Goal: Information Seeking & Learning: Find contact information

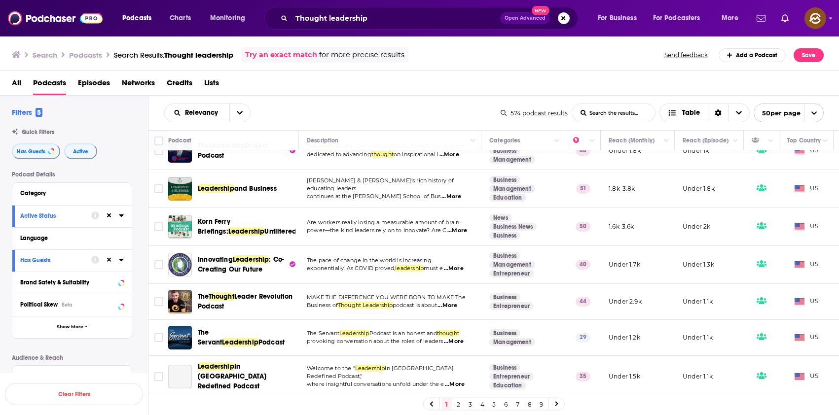
scroll to position [1005, 0]
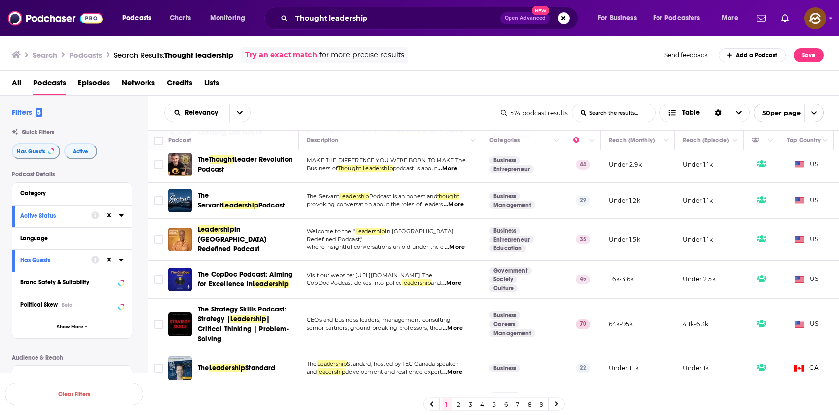
click at [463, 407] on link "2" at bounding box center [459, 405] width 10 height 12
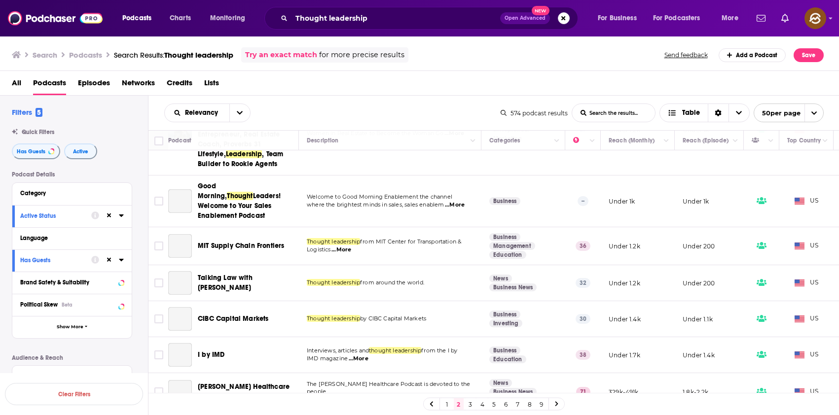
scroll to position [1751, 0]
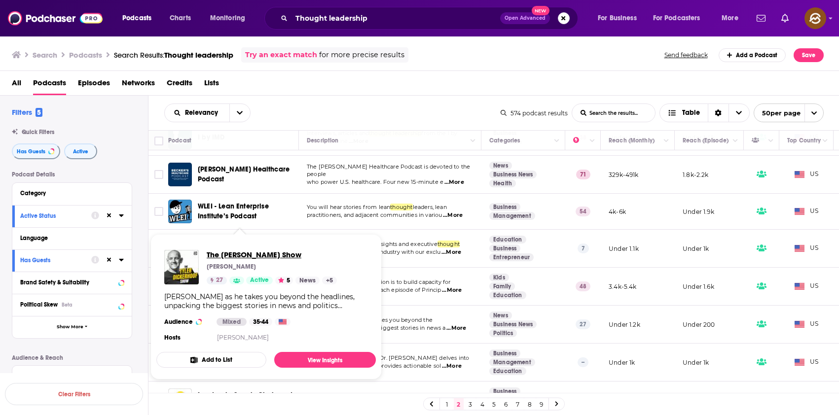
click at [251, 253] on span "The Tyler Dickerhoof Show" at bounding box center [272, 254] width 130 height 9
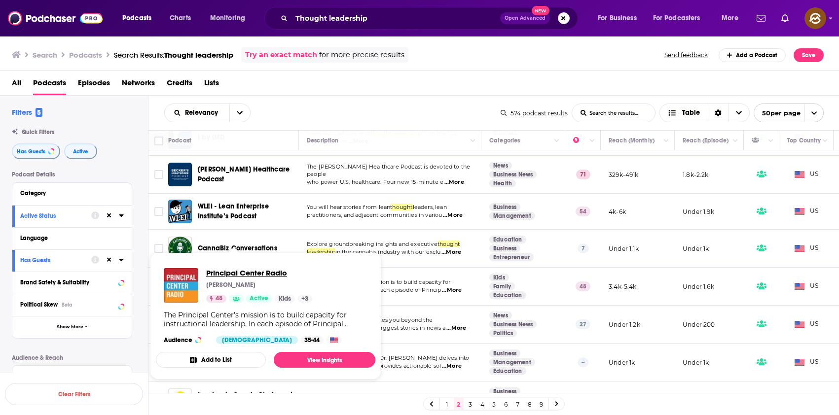
click at [249, 273] on span "Principal Center Radio" at bounding box center [259, 272] width 106 height 9
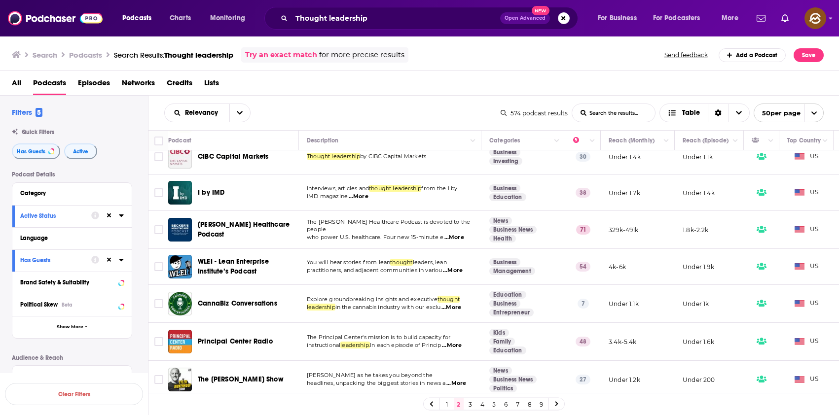
scroll to position [1687, 0]
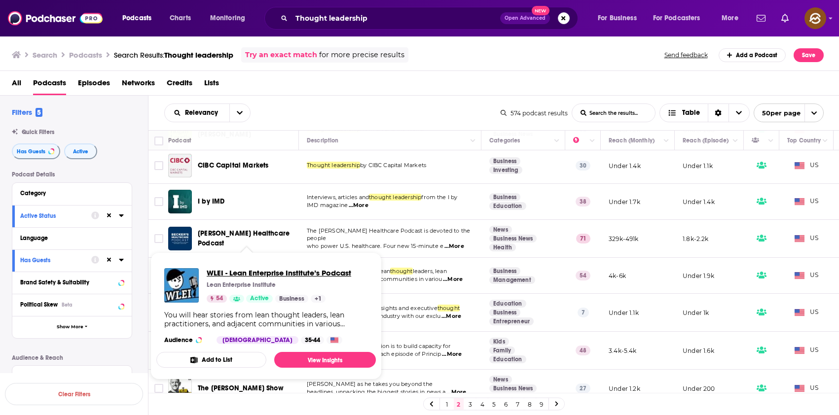
click at [289, 275] on span "WLEI - Lean Enterprise Institute’s Podcast" at bounding box center [279, 272] width 145 height 9
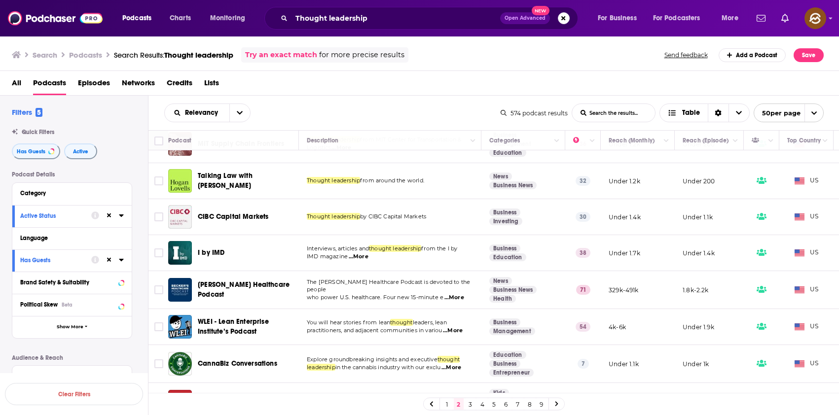
scroll to position [1628, 0]
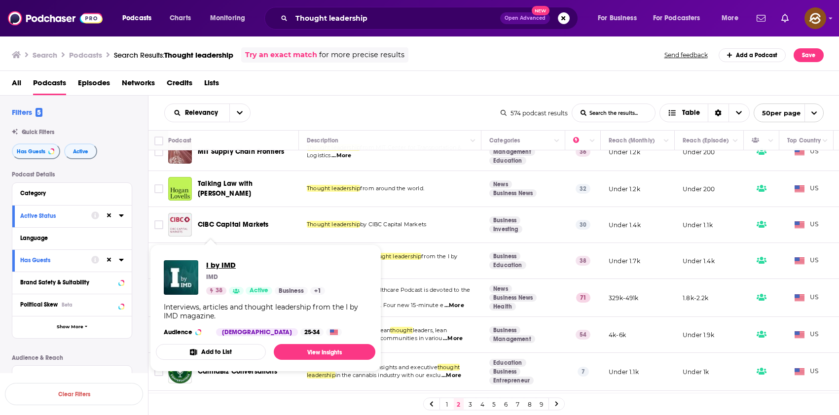
click at [214, 263] on span "I by IMD" at bounding box center [265, 265] width 119 height 9
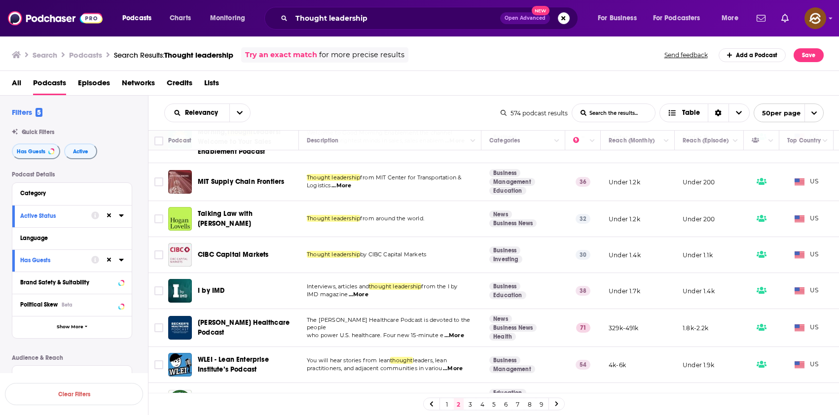
scroll to position [1584, 0]
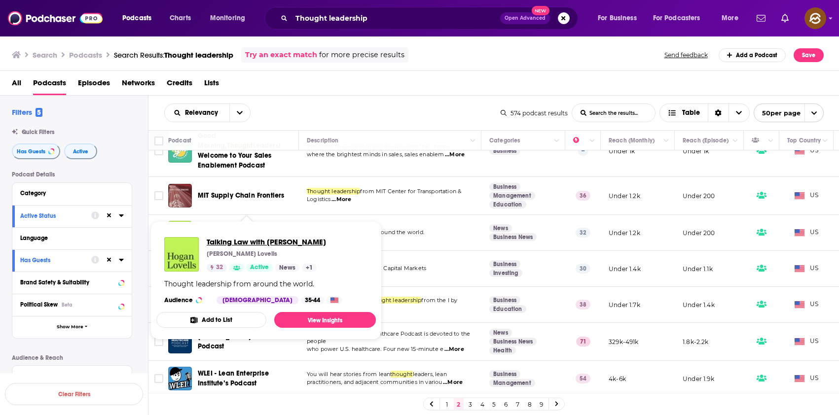
click at [302, 240] on span "Talking Law with Hogan Lovells" at bounding box center [266, 241] width 119 height 9
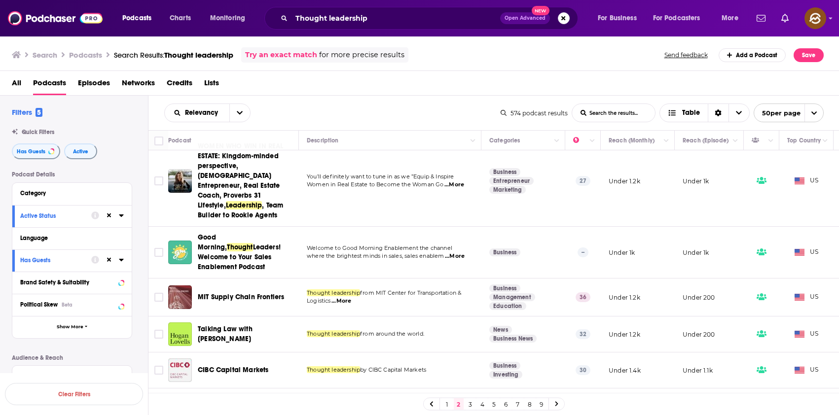
scroll to position [1459, 0]
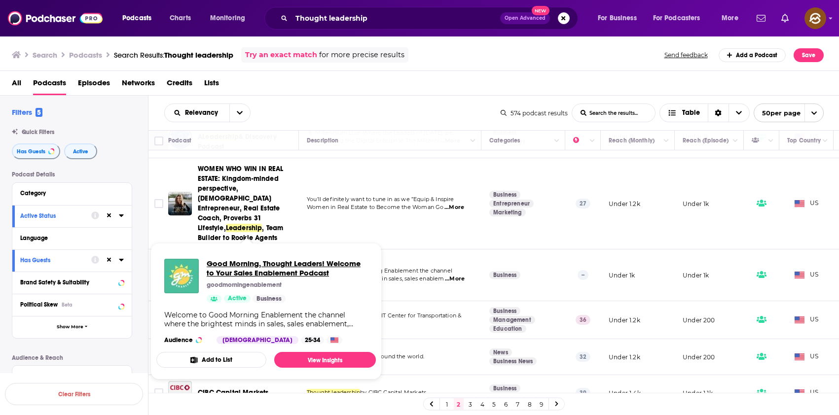
click at [290, 269] on span "Good Morning, Thought Leaders! Welcome to Your Sales Enablement Podcast" at bounding box center [287, 268] width 161 height 19
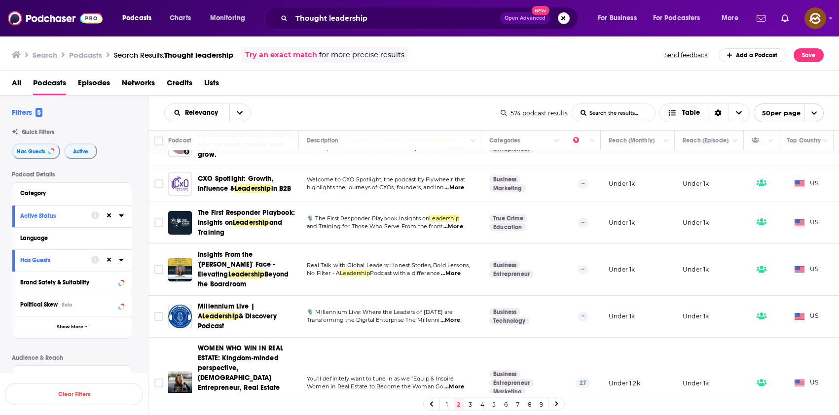
scroll to position [1197, 0]
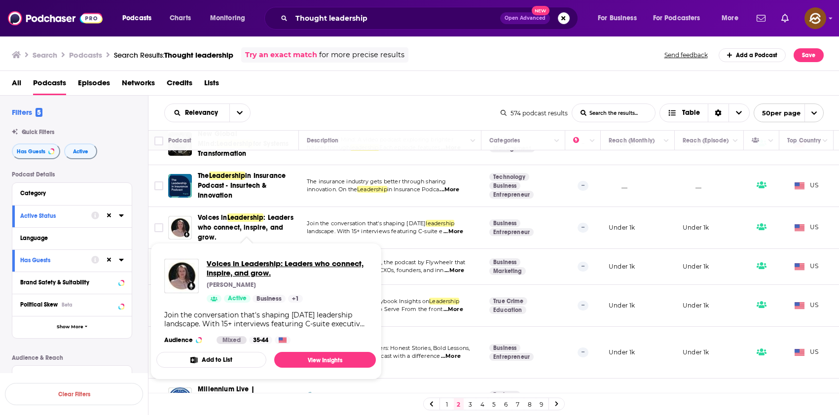
click at [260, 268] on span "Voices in Leadership: Leaders who connect, inspire, and grow." at bounding box center [287, 268] width 161 height 19
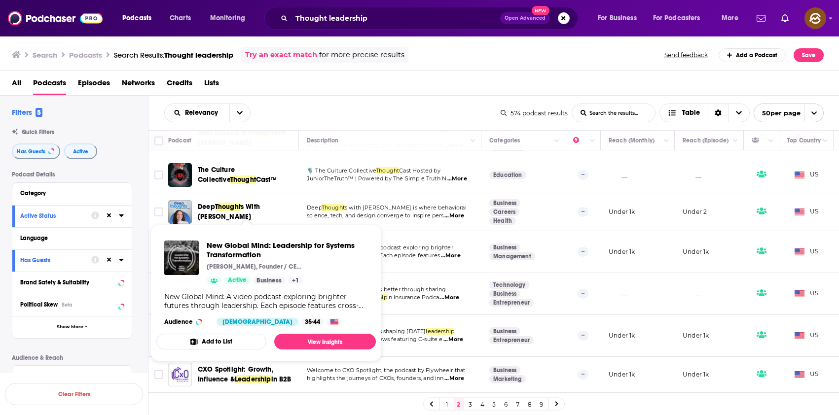
scroll to position [1086, 0]
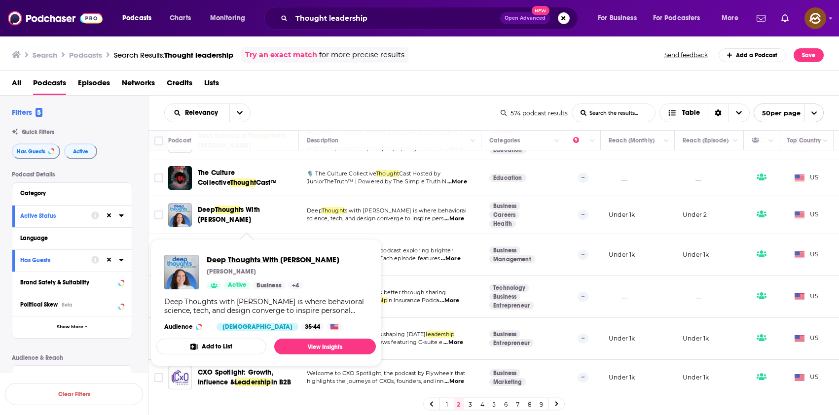
click at [247, 259] on span "Deep Thoughts With Michelle Handy" at bounding box center [273, 259] width 133 height 9
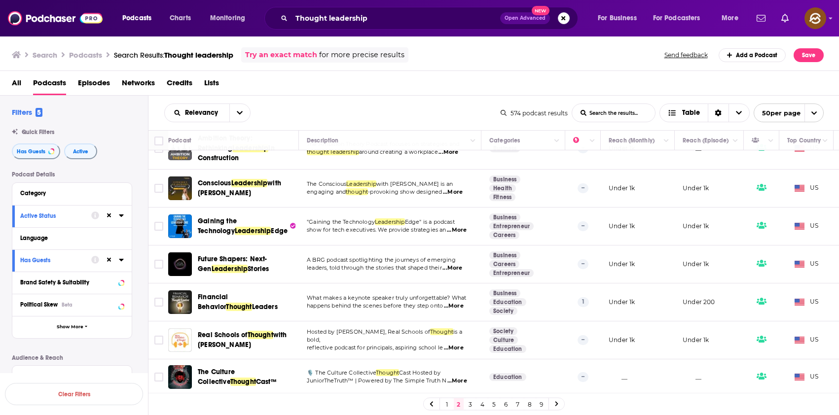
scroll to position [874, 0]
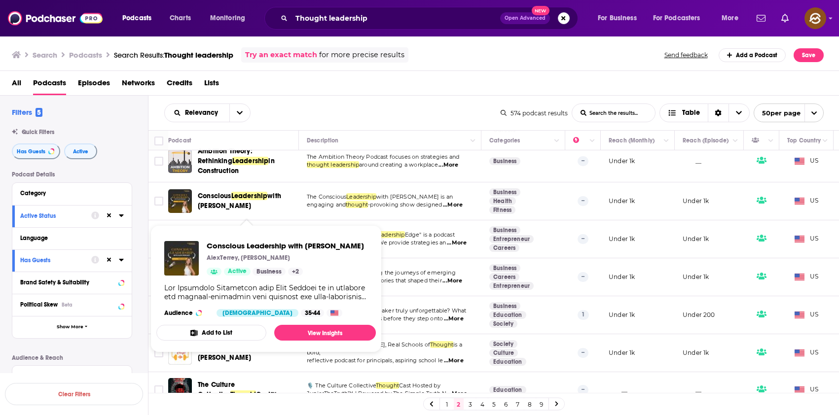
click at [235, 200] on span "Leadership" at bounding box center [249, 196] width 37 height 8
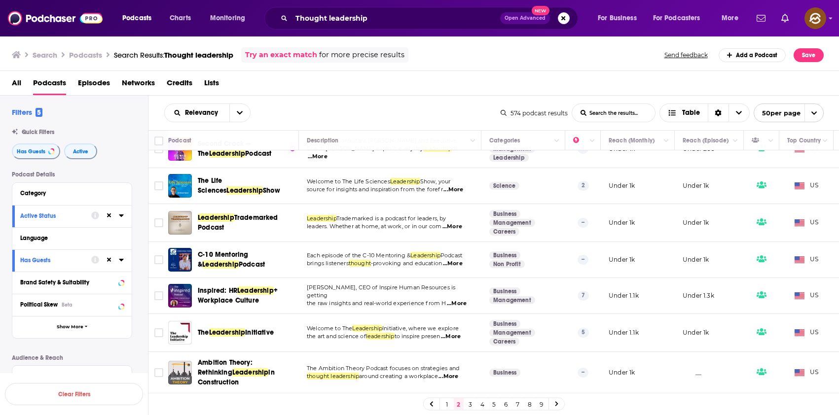
scroll to position [661, 0]
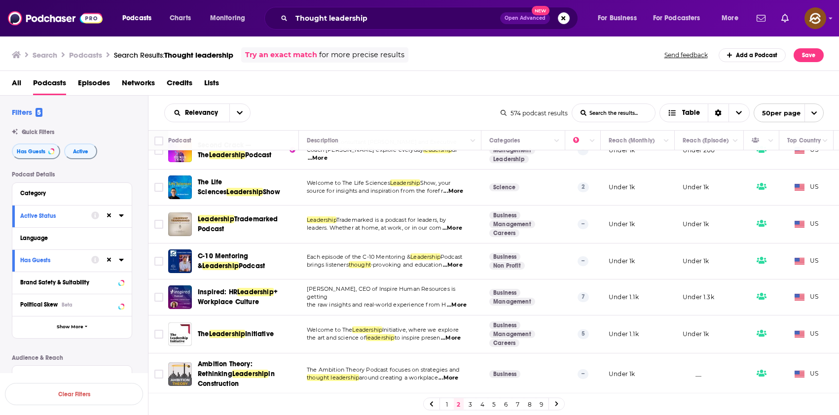
click at [103, 81] on span "Episodes" at bounding box center [94, 85] width 32 height 20
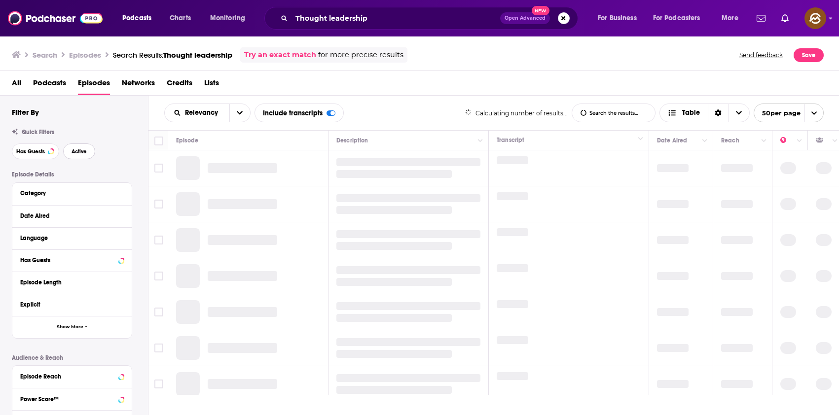
click at [86, 151] on span "Active" at bounding box center [79, 151] width 15 height 5
click at [47, 149] on button "Has Guests" at bounding box center [35, 152] width 47 height 16
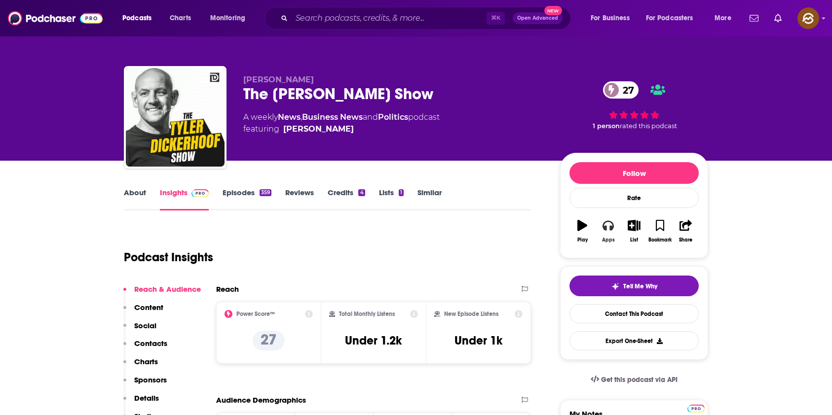
click at [611, 234] on button "Apps" at bounding box center [608, 232] width 26 height 36
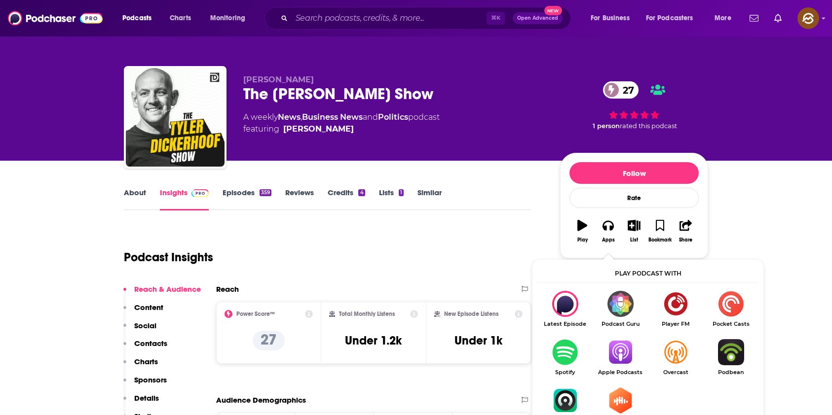
click at [630, 352] on img "Show Listen On dropdown" at bounding box center [620, 352] width 55 height 26
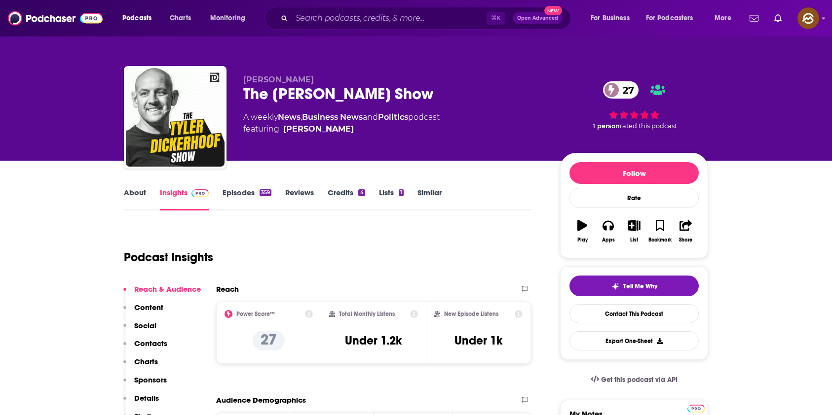
click at [263, 94] on div "The Tyler Dickerhoof Show 27" at bounding box center [393, 93] width 301 height 19
drag, startPoint x: 263, startPoint y: 94, endPoint x: 412, endPoint y: 94, distance: 149.5
copy h2 "The Tyler Dickerhoof Show"
click at [412, 94] on div "The Tyler Dickerhoof Show 27" at bounding box center [393, 93] width 301 height 19
click at [302, 78] on span "Tyler Dickerhoof" at bounding box center [278, 79] width 71 height 9
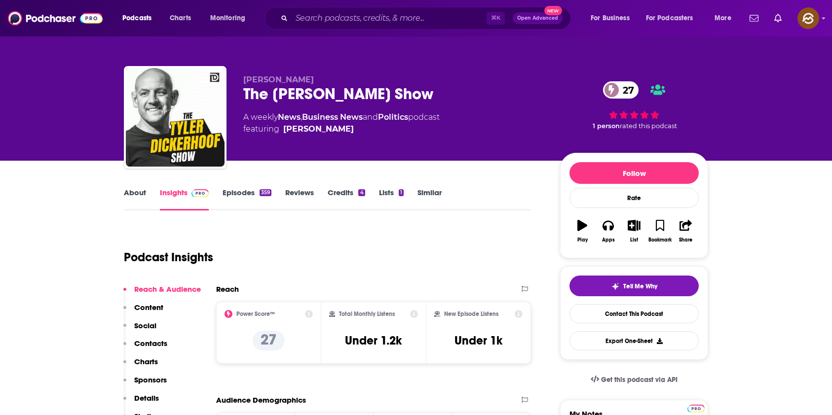
drag, startPoint x: 302, startPoint y: 78, endPoint x: 254, endPoint y: 78, distance: 48.4
copy span "Tyler Dickerhoof"
click at [254, 78] on span "Tyler Dickerhoof" at bounding box center [278, 79] width 71 height 9
click at [139, 342] on p "Contacts" at bounding box center [150, 343] width 33 height 9
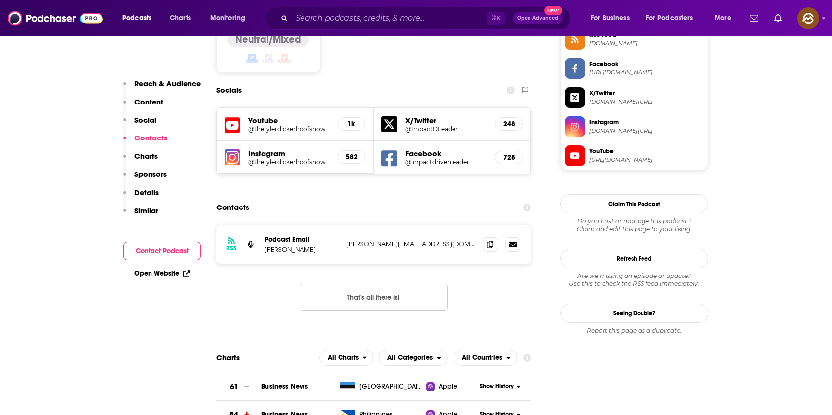
scroll to position [846, 0]
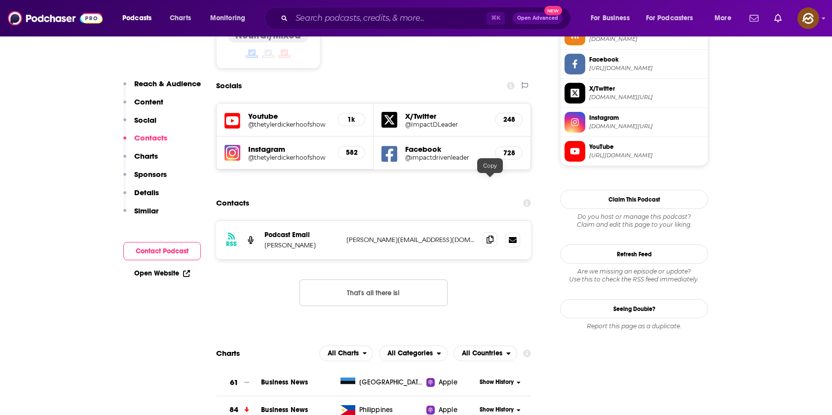
click at [492, 232] on span at bounding box center [490, 239] width 15 height 15
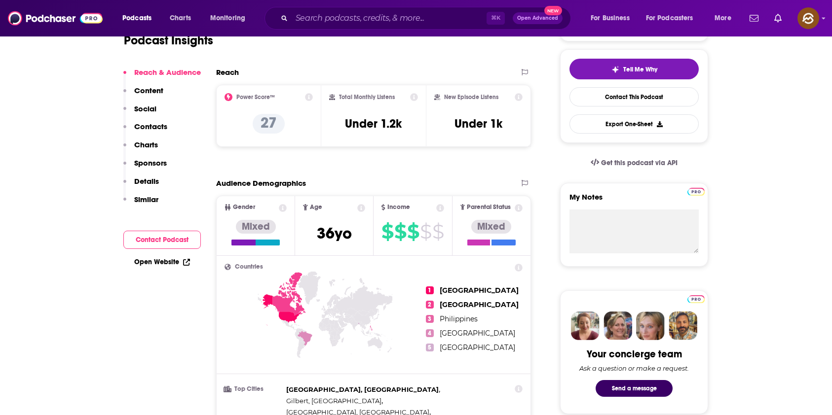
scroll to position [0, 0]
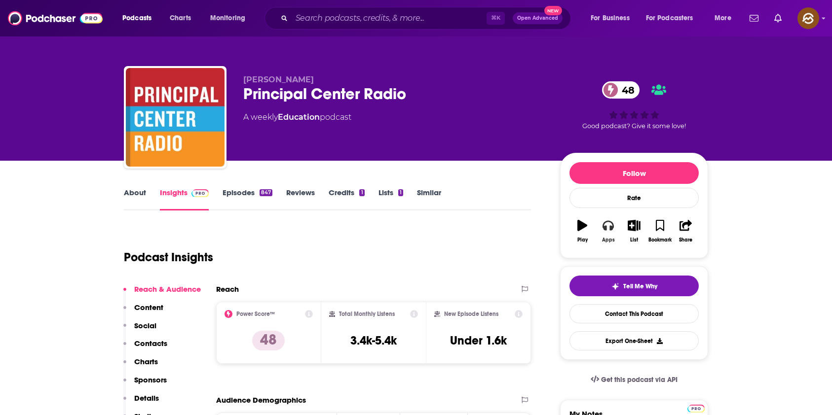
drag, startPoint x: 613, startPoint y: 231, endPoint x: 619, endPoint y: 228, distance: 6.4
click at [613, 231] on button "Apps" at bounding box center [608, 232] width 26 height 36
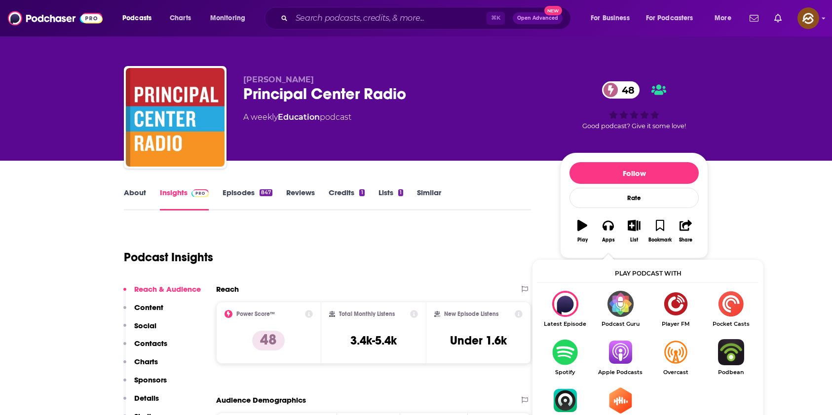
click at [621, 353] on img "Show Listen On dropdown" at bounding box center [620, 352] width 55 height 26
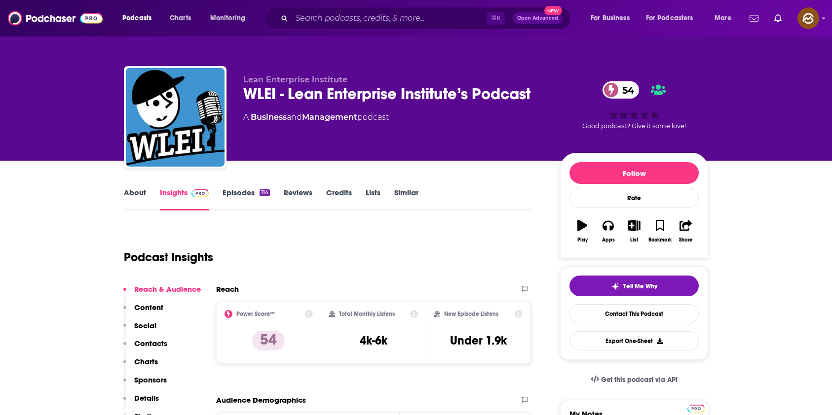
click at [128, 193] on link "About" at bounding box center [135, 199] width 22 height 23
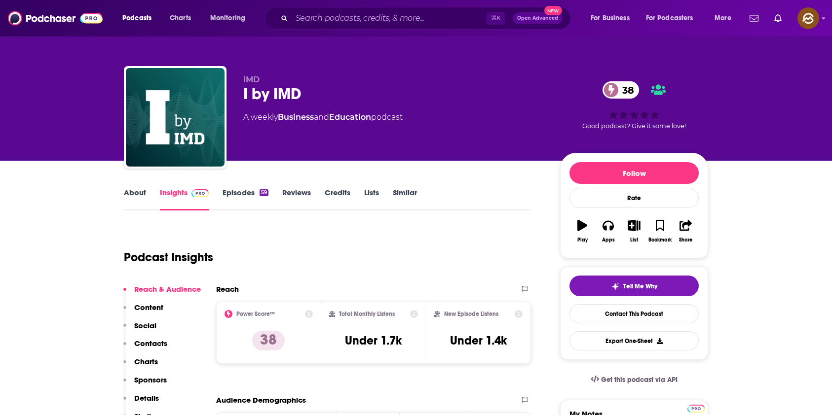
click at [139, 203] on link "About" at bounding box center [135, 199] width 22 height 23
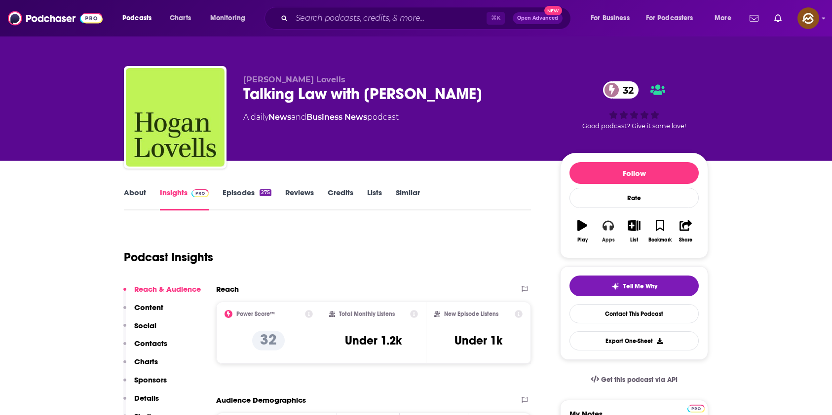
click at [604, 226] on icon "button" at bounding box center [607, 226] width 11 height 10
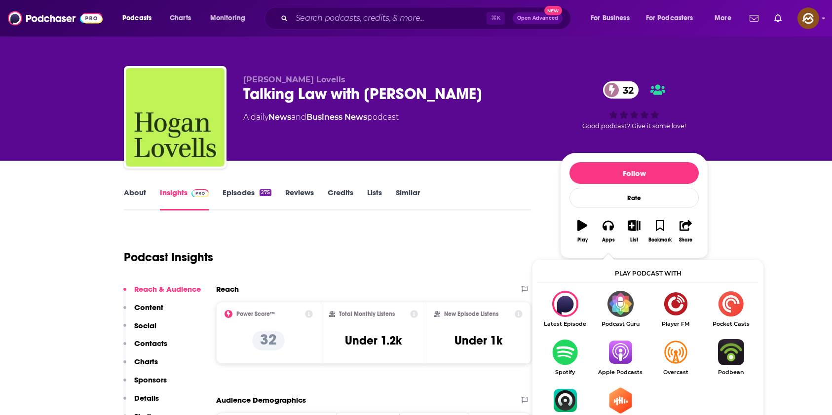
click at [632, 355] on img "Show Listen On dropdown" at bounding box center [620, 352] width 55 height 26
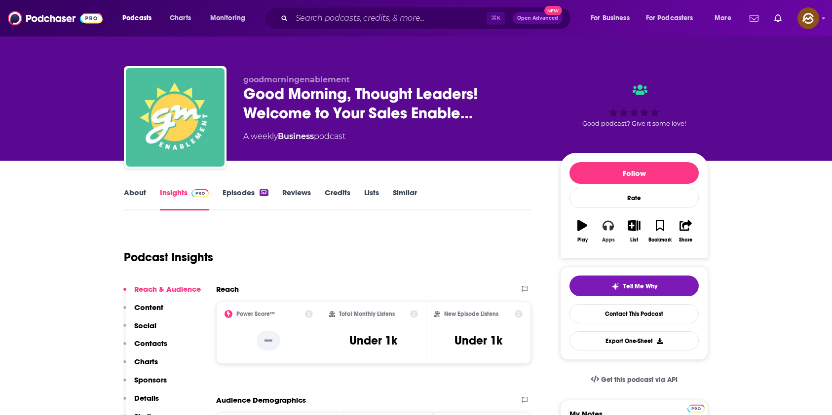
click at [604, 229] on icon "button" at bounding box center [607, 225] width 11 height 11
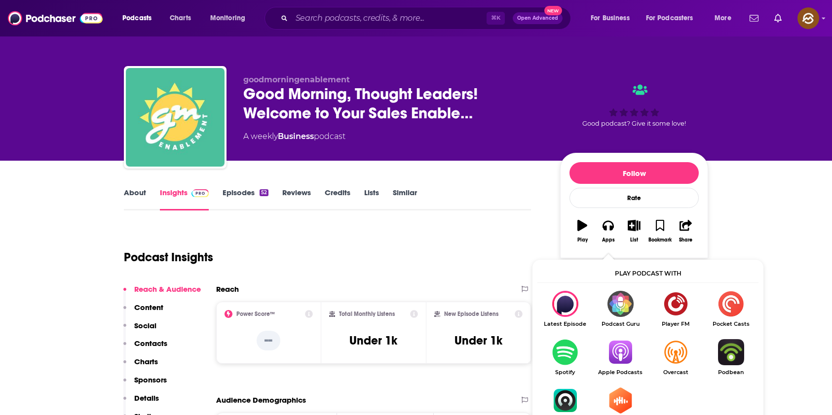
click at [609, 342] on img "Show Listen On dropdown" at bounding box center [620, 352] width 55 height 26
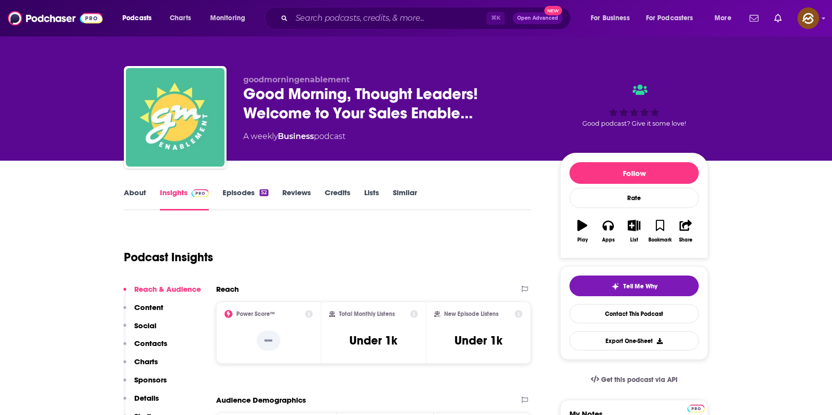
click at [138, 197] on link "About" at bounding box center [135, 199] width 22 height 23
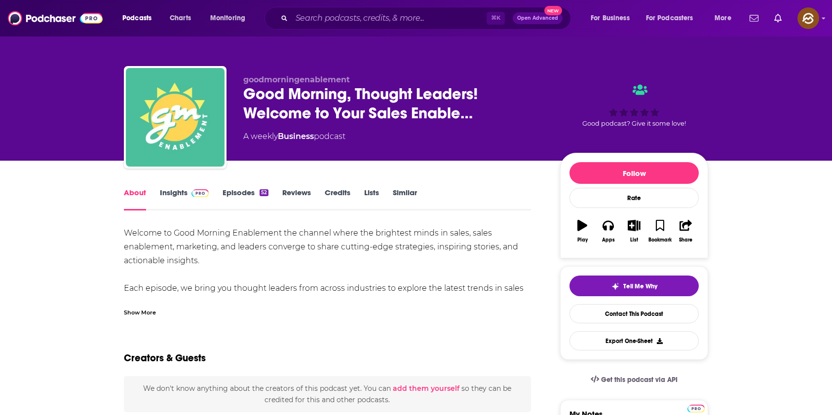
click at [141, 311] on div "Show More" at bounding box center [140, 311] width 32 height 9
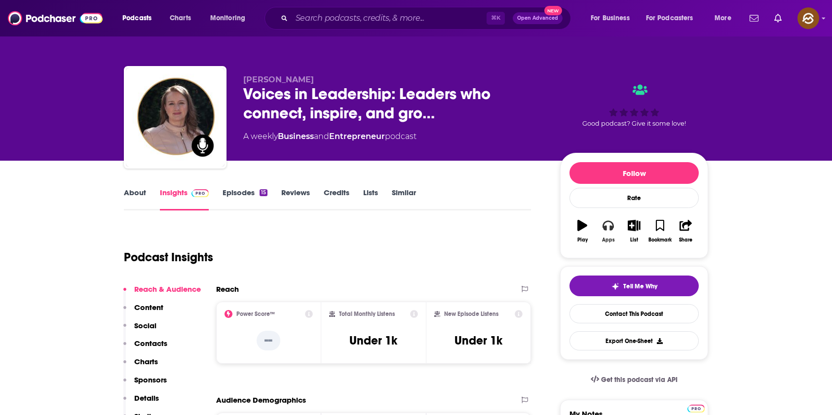
click at [610, 226] on icon "button" at bounding box center [607, 226] width 11 height 10
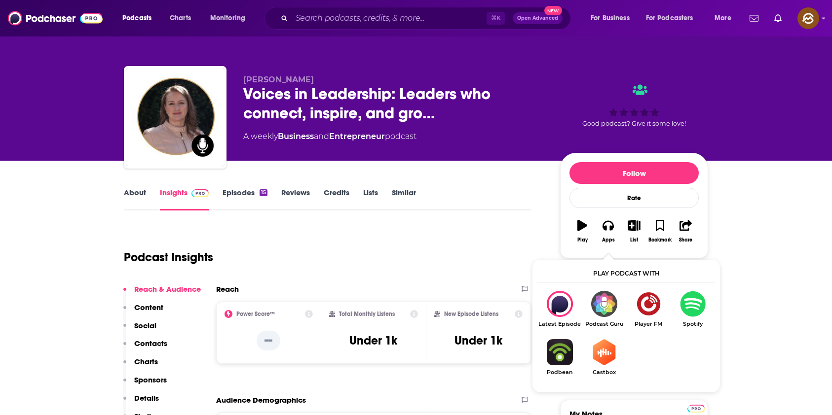
click at [406, 273] on div "Podcast Insights" at bounding box center [323, 251] width 399 height 50
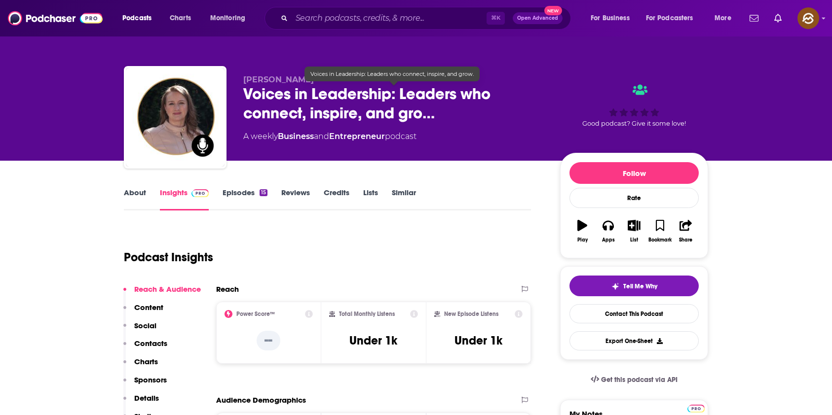
click at [250, 90] on span "Voices in Leadership: Leaders who connect, inspire, and gro…" at bounding box center [393, 103] width 301 height 38
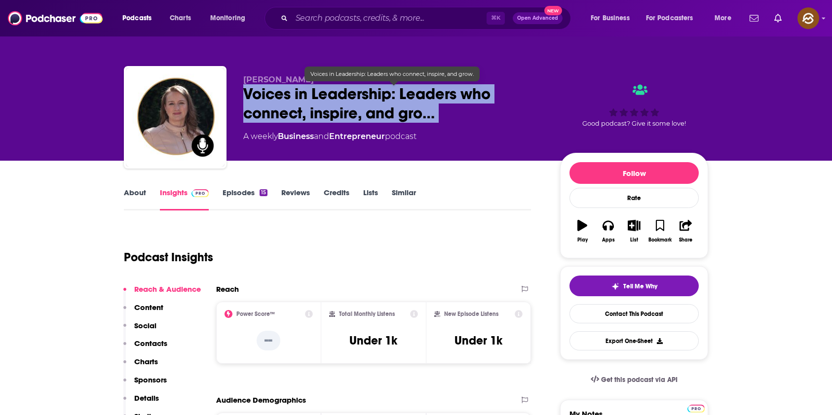
drag, startPoint x: 250, startPoint y: 90, endPoint x: 487, endPoint y: 116, distance: 238.2
copy div "Voices in Leadership: Leaders who connect, inspire, and gro…"
click at [487, 116] on span "Voices in Leadership: Leaders who connect, inspire, and gro…" at bounding box center [393, 103] width 301 height 38
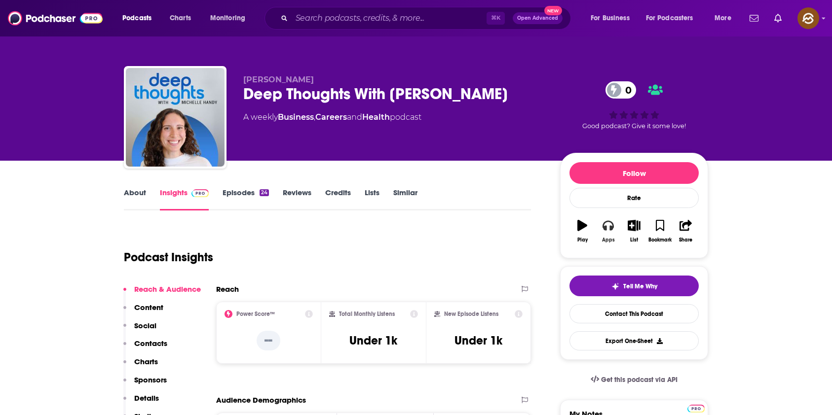
click at [601, 226] on button "Apps" at bounding box center [608, 232] width 26 height 36
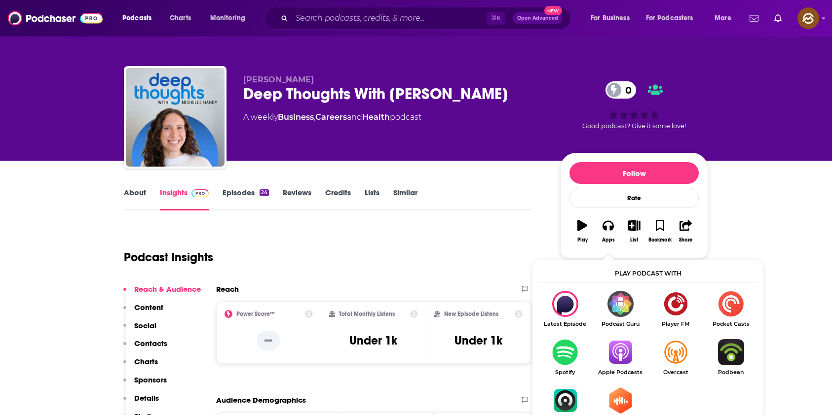
click at [621, 350] on img "Show Listen On dropdown" at bounding box center [620, 352] width 55 height 26
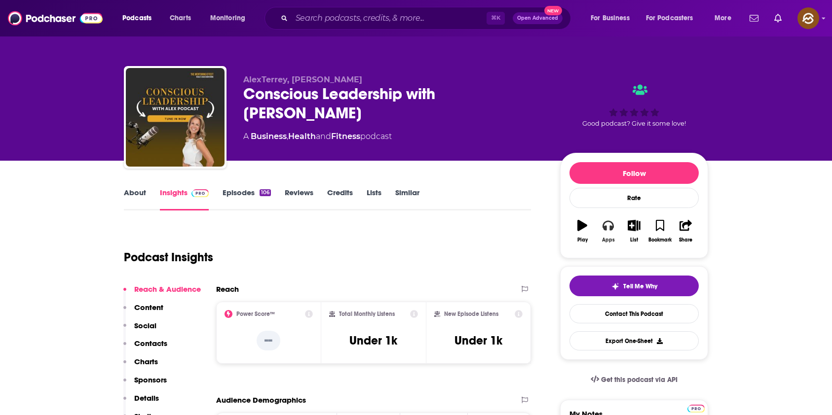
click at [614, 226] on button "Apps" at bounding box center [608, 232] width 26 height 36
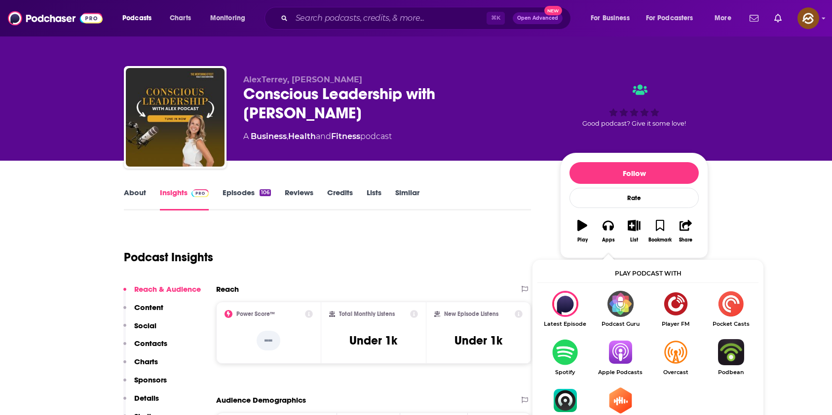
click at [621, 353] on img "Show Listen On dropdown" at bounding box center [620, 352] width 55 height 26
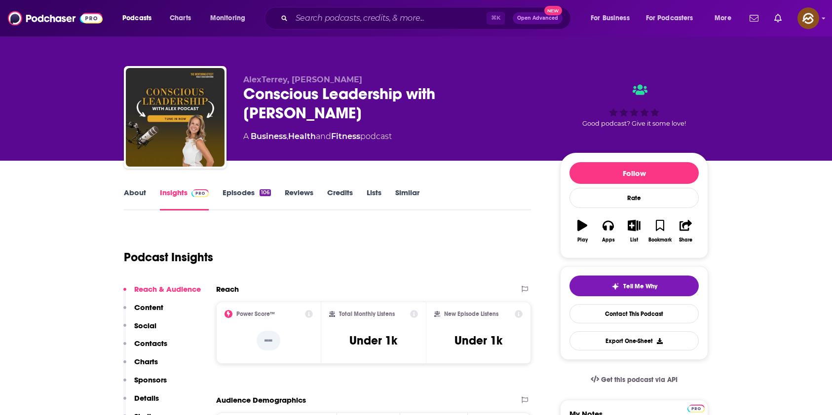
click at [130, 191] on link "About" at bounding box center [135, 199] width 22 height 23
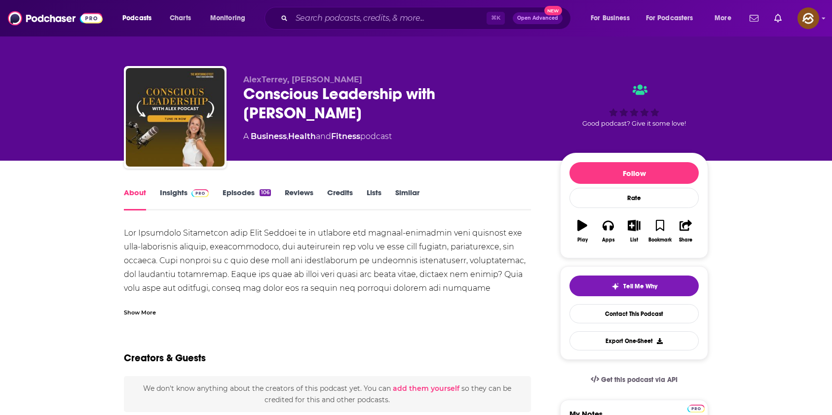
click at [317, 74] on div "AlexTerrey, Alexandra Terrey Conscious Leadership with Alex Podcast A Business …" at bounding box center [416, 119] width 584 height 107
drag, startPoint x: 317, startPoint y: 74, endPoint x: 351, endPoint y: 76, distance: 33.6
copy span "AlexTerrey, Alexandra Terrey"
click at [351, 76] on div "AlexTerrey, Alexandra Terrey Conscious Leadership with Alex Podcast A Business …" at bounding box center [416, 119] width 584 height 107
click at [321, 80] on span "AlexTerrey, Alexandra Terrey" at bounding box center [302, 79] width 119 height 9
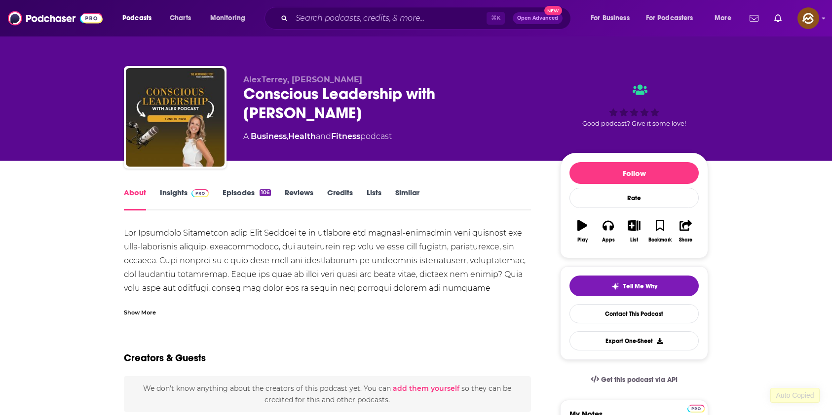
drag, startPoint x: 321, startPoint y: 80, endPoint x: 354, endPoint y: 80, distance: 33.6
click at [354, 80] on span "AlexTerrey, Alexandra Terrey" at bounding box center [302, 79] width 119 height 9
click at [160, 200] on link "Insights" at bounding box center [184, 199] width 49 height 23
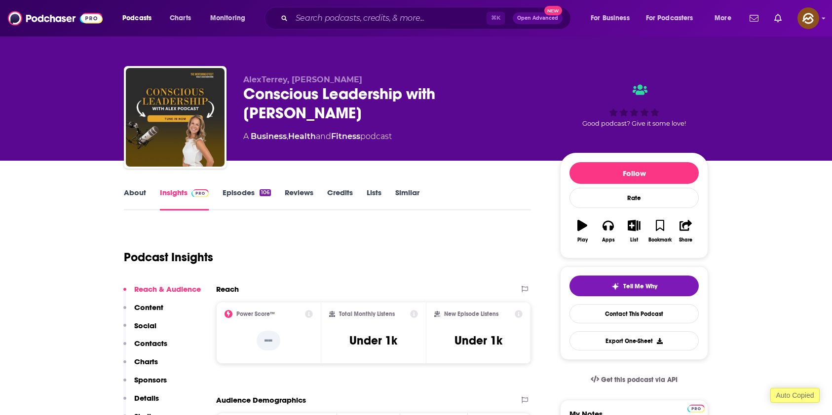
click at [166, 195] on link "Insights" at bounding box center [184, 199] width 49 height 23
click at [167, 343] on div "Reach & Audience Content Social Contacts Charts Sponsors Details Similar" at bounding box center [161, 357] width 77 height 145
click at [152, 340] on p "Contacts" at bounding box center [150, 343] width 33 height 9
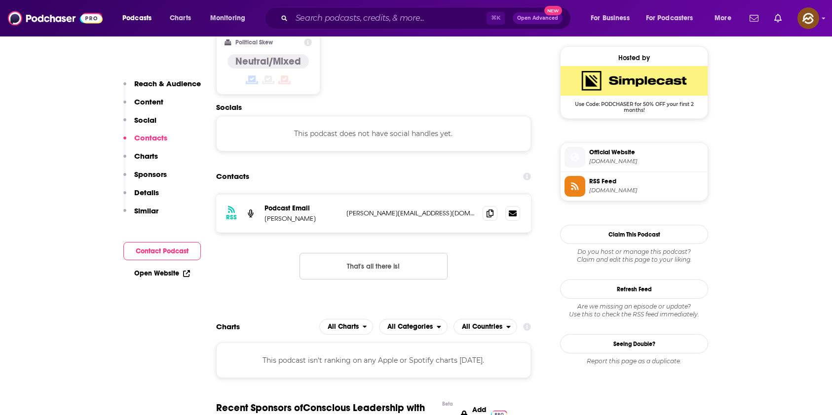
scroll to position [793, 0]
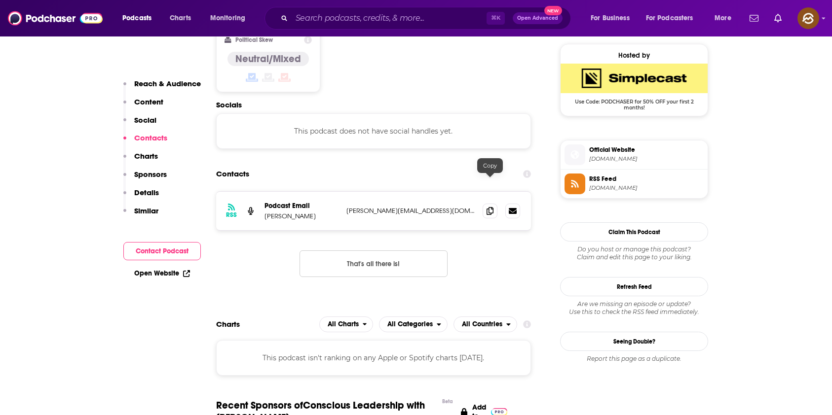
click at [499, 204] on div at bounding box center [501, 211] width 37 height 15
click at [486, 207] on icon at bounding box center [489, 211] width 7 height 8
click at [485, 203] on span at bounding box center [490, 210] width 15 height 15
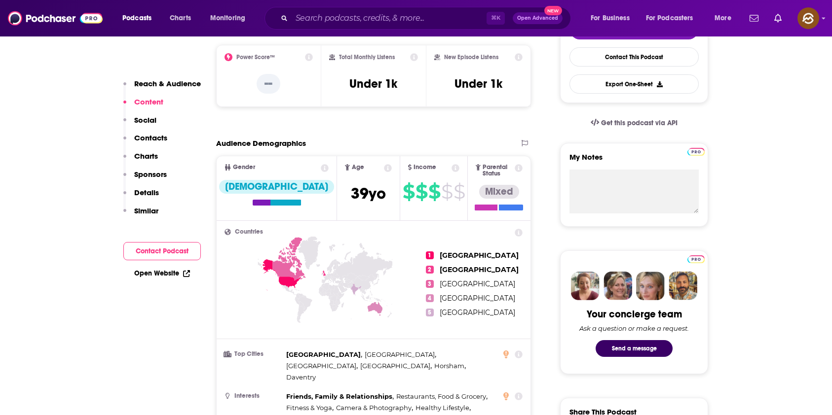
scroll to position [0, 0]
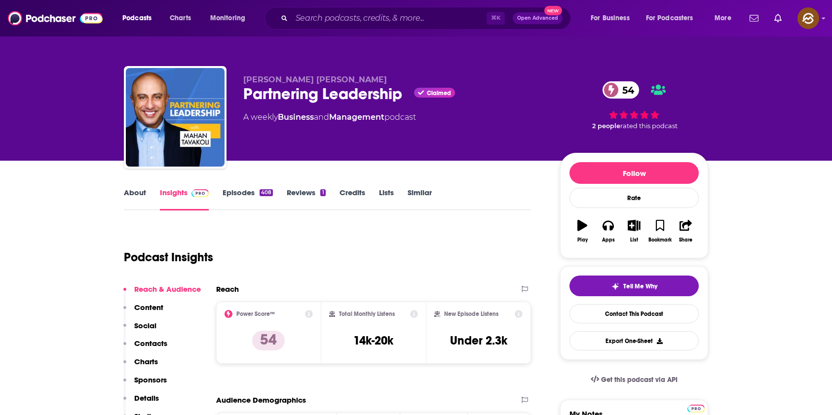
click at [294, 82] on span "Mahan Tavakoli" at bounding box center [315, 79] width 144 height 9
drag, startPoint x: 294, startPoint y: 82, endPoint x: 256, endPoint y: 82, distance: 38.0
copy span "Mahan Tavakoli"
click at [256, 82] on span "Mahan Tavakoli" at bounding box center [315, 79] width 144 height 9
click at [163, 341] on p "Contacts" at bounding box center [150, 343] width 33 height 9
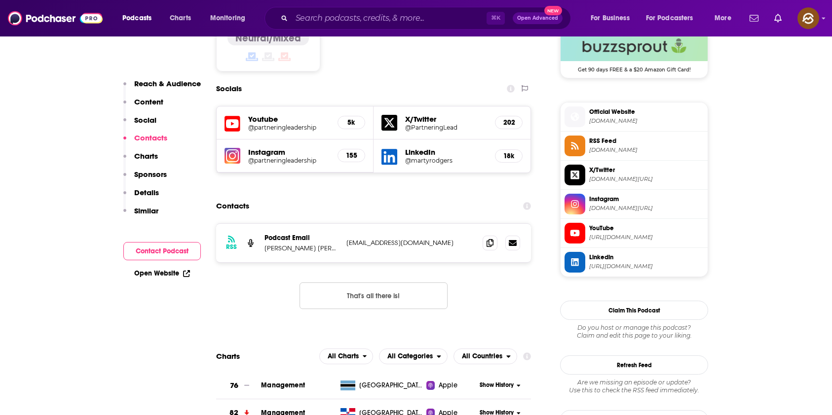
scroll to position [846, 0]
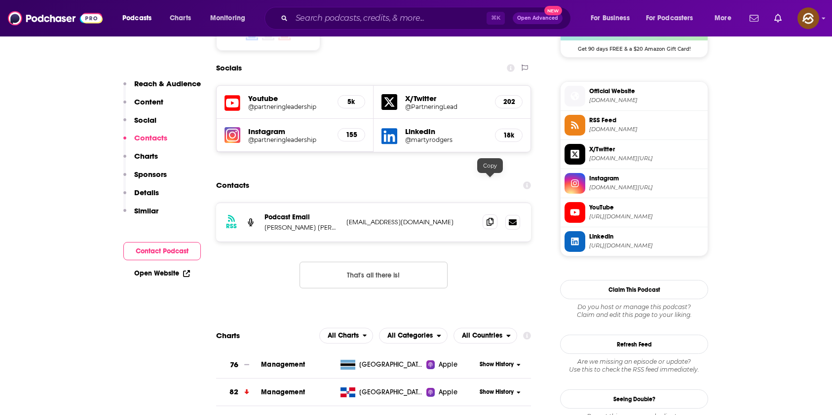
click at [487, 218] on icon at bounding box center [489, 222] width 7 height 8
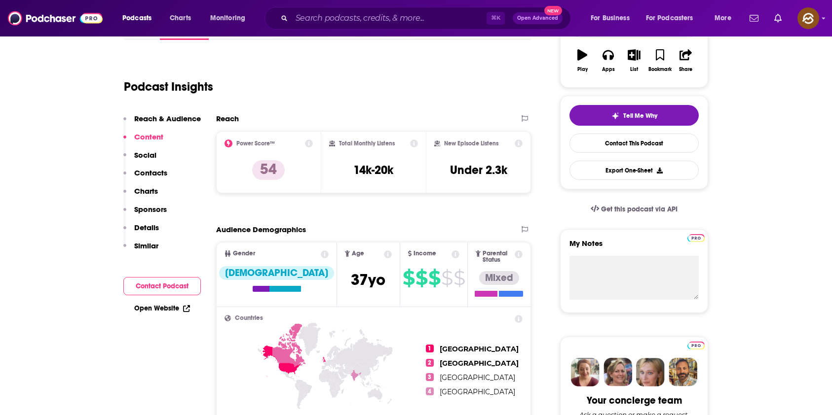
scroll to position [0, 0]
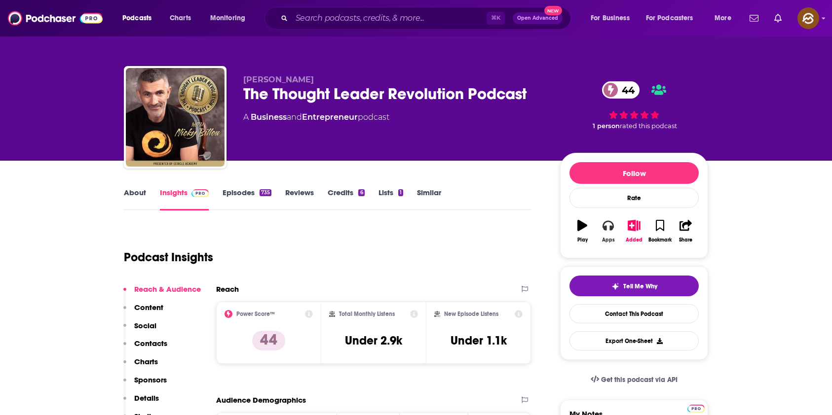
click at [612, 232] on button "Apps" at bounding box center [608, 232] width 26 height 36
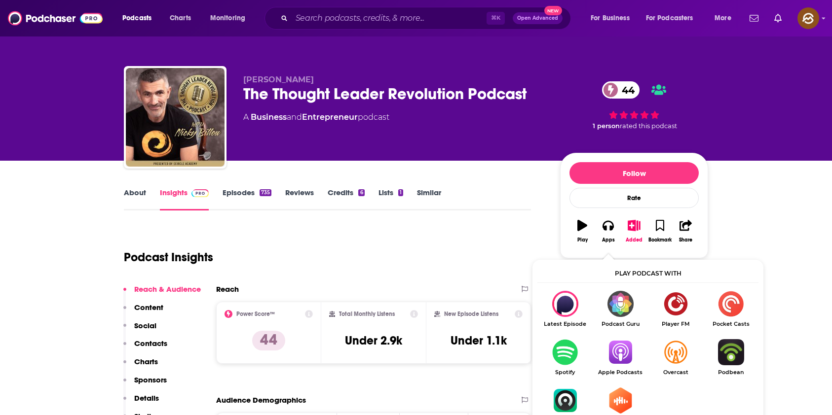
click at [621, 348] on img "Show Listen On dropdown" at bounding box center [620, 352] width 55 height 26
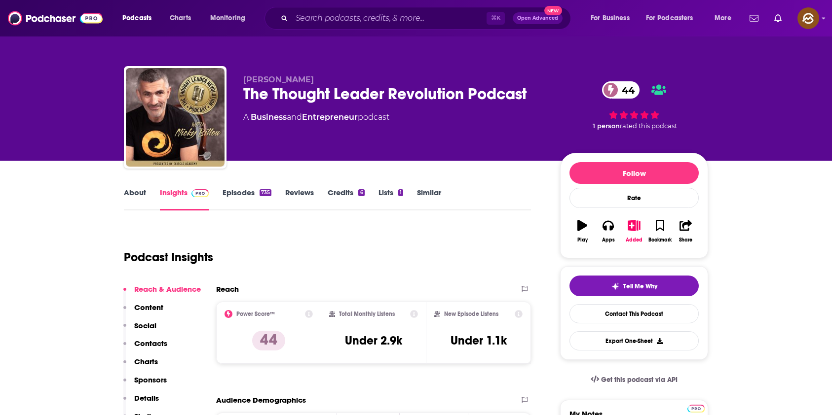
click at [280, 75] on span "[PERSON_NAME]" at bounding box center [278, 79] width 71 height 9
drag, startPoint x: 280, startPoint y: 75, endPoint x: 260, endPoint y: 76, distance: 19.8
copy span "[PERSON_NAME]"
click at [260, 76] on span "[PERSON_NAME]" at bounding box center [278, 79] width 71 height 9
drag, startPoint x: 160, startPoint y: 339, endPoint x: 167, endPoint y: 340, distance: 6.5
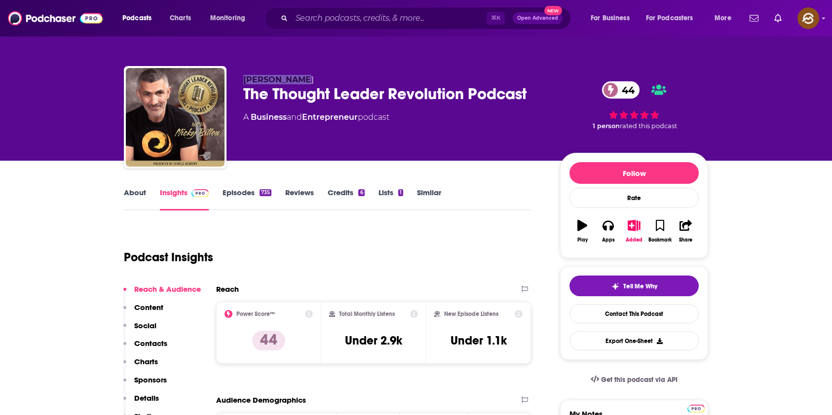
click at [160, 339] on p "Contacts" at bounding box center [150, 343] width 33 height 9
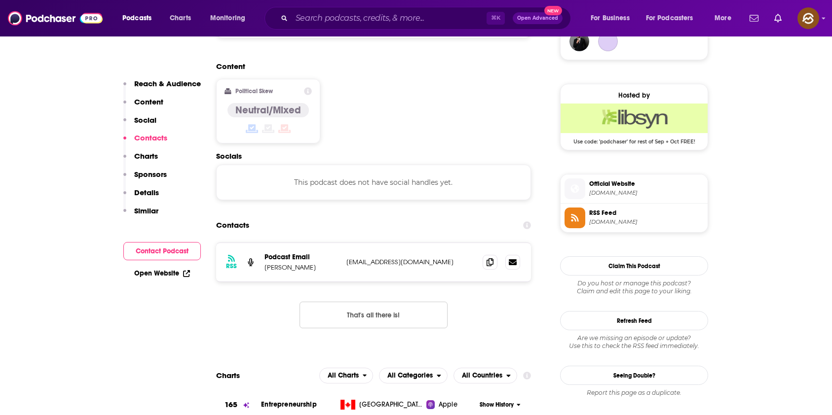
scroll to position [782, 0]
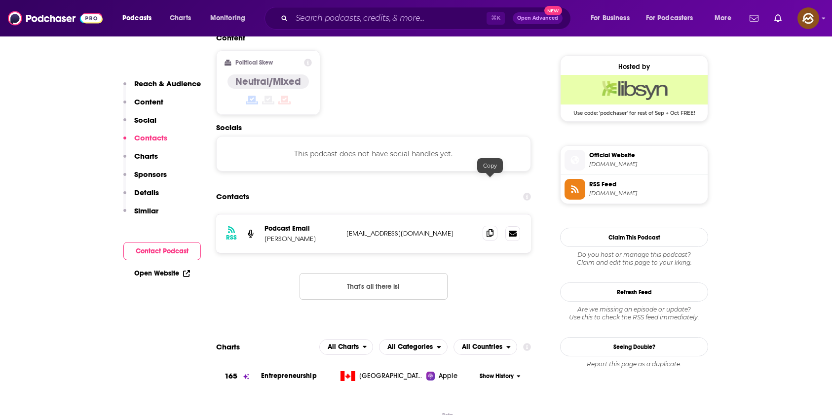
click at [491, 229] on icon at bounding box center [489, 233] width 7 height 8
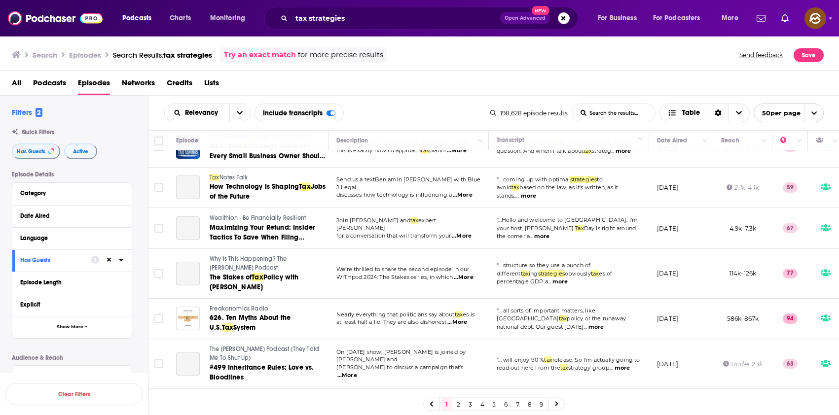
scroll to position [1603, 0]
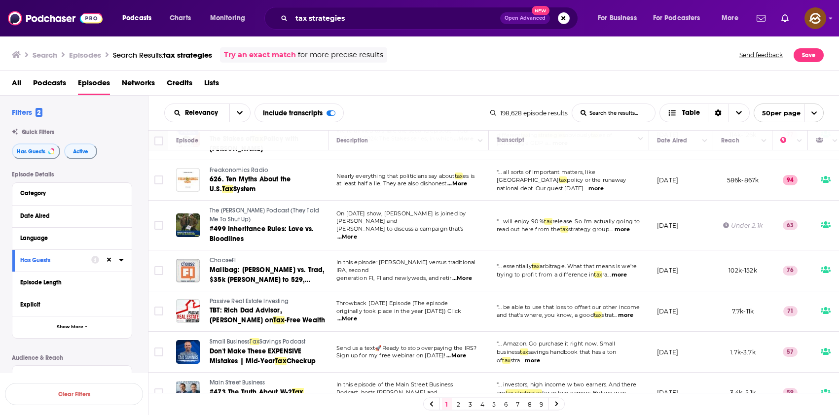
click at [473, 404] on link "3" at bounding box center [471, 405] width 10 height 12
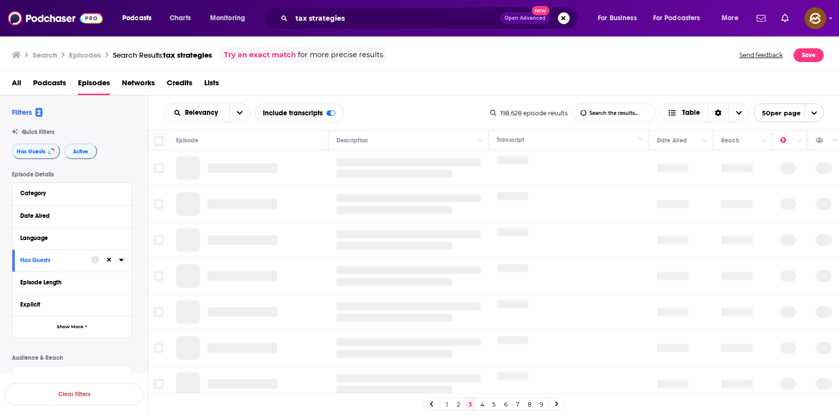
click at [457, 404] on link "2" at bounding box center [459, 405] width 10 height 12
click at [446, 402] on link "1" at bounding box center [447, 405] width 10 height 12
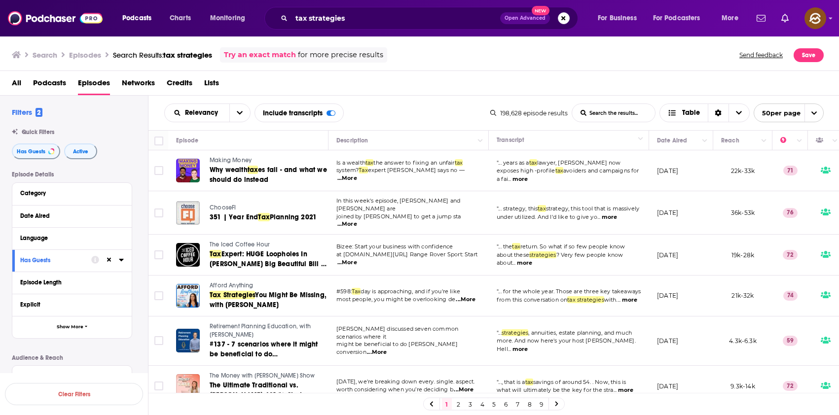
click at [228, 160] on span "Making Money" at bounding box center [231, 160] width 42 height 7
click at [253, 181] on span "es fail - and what we should do instead" at bounding box center [268, 175] width 117 height 18
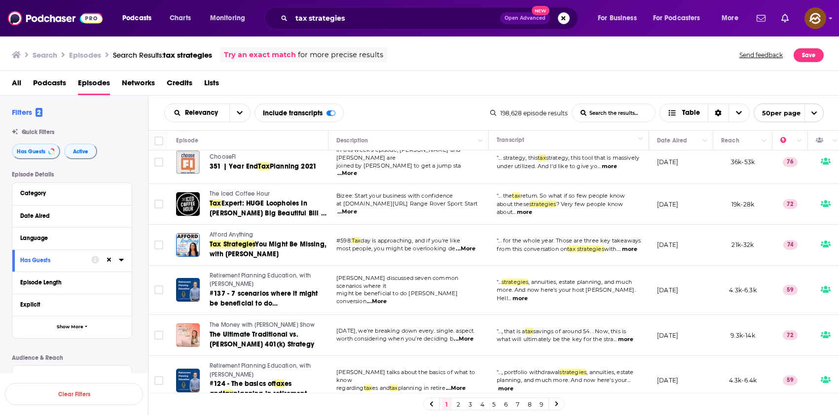
scroll to position [52, 0]
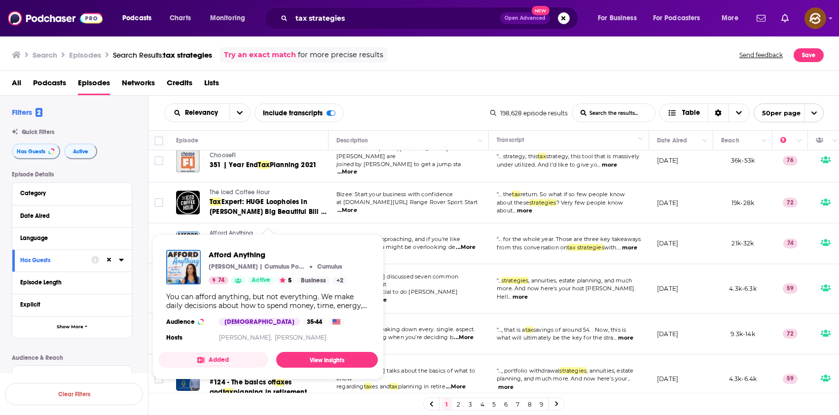
click at [230, 230] on span "Afford Anything" at bounding box center [232, 233] width 44 height 7
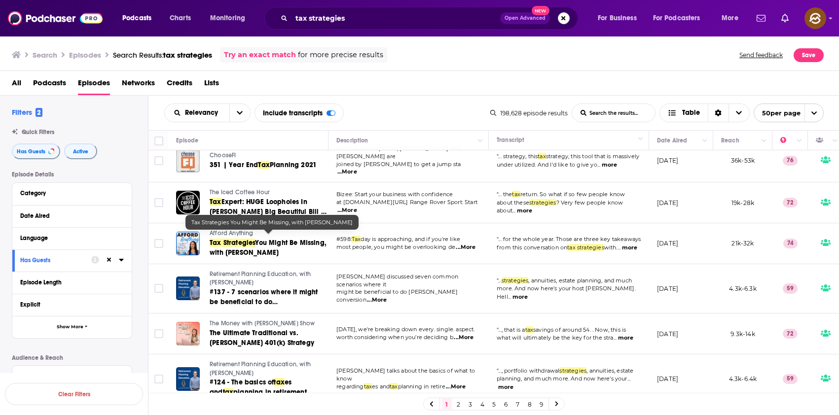
click at [292, 239] on span "You Might Be Missing, with Natalie Kolodij" at bounding box center [268, 248] width 117 height 18
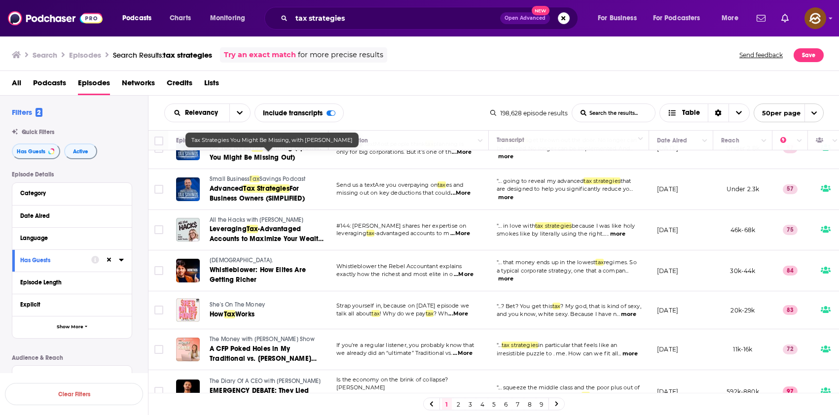
scroll to position [536, 0]
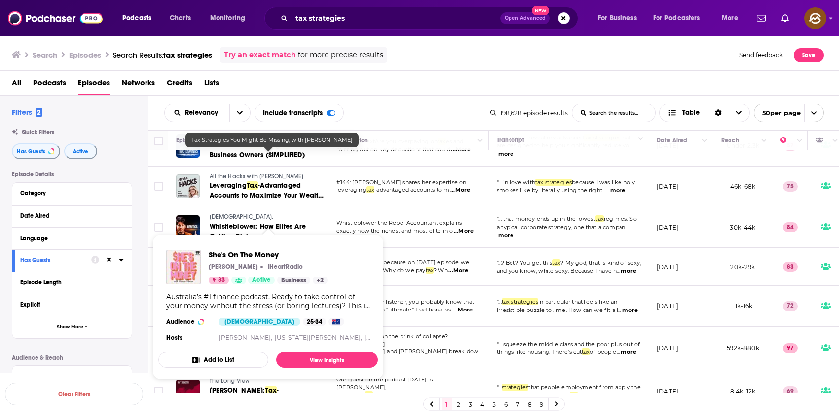
click at [259, 255] on span "She's On The Money" at bounding box center [268, 254] width 119 height 9
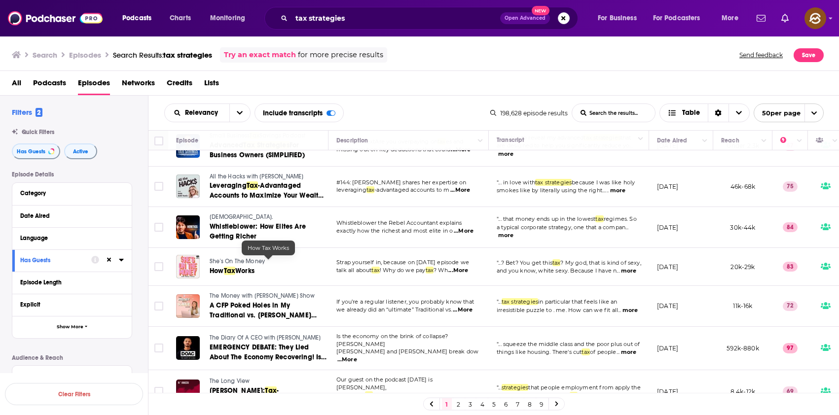
click at [227, 267] on span "Tax" at bounding box center [230, 271] width 12 height 8
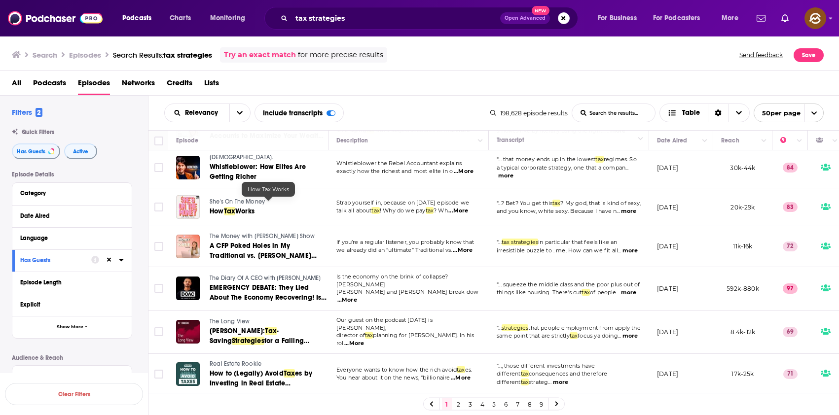
scroll to position [596, 0]
click at [231, 232] on span "The Money with Katie Show" at bounding box center [263, 235] width 106 height 7
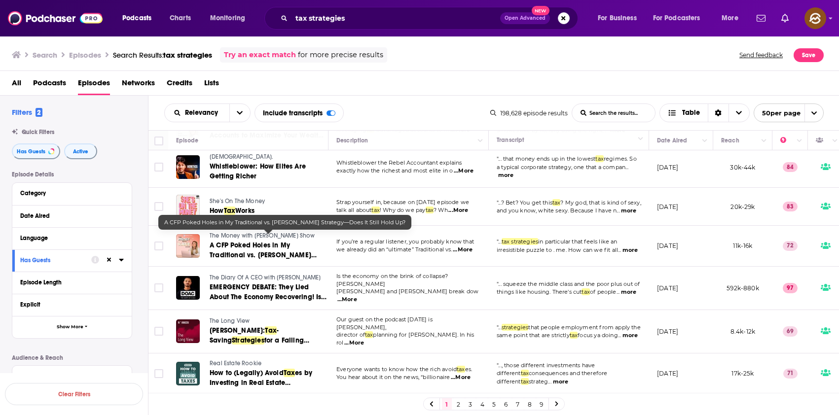
click at [251, 242] on link "A CFP Poked Holes in My Traditional vs. Roth Strategy—Does It Still Hold Up?" at bounding box center [268, 251] width 117 height 20
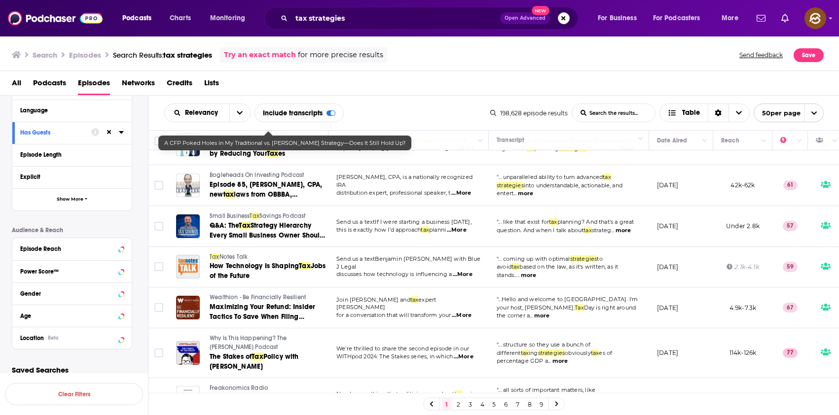
scroll to position [137, 0]
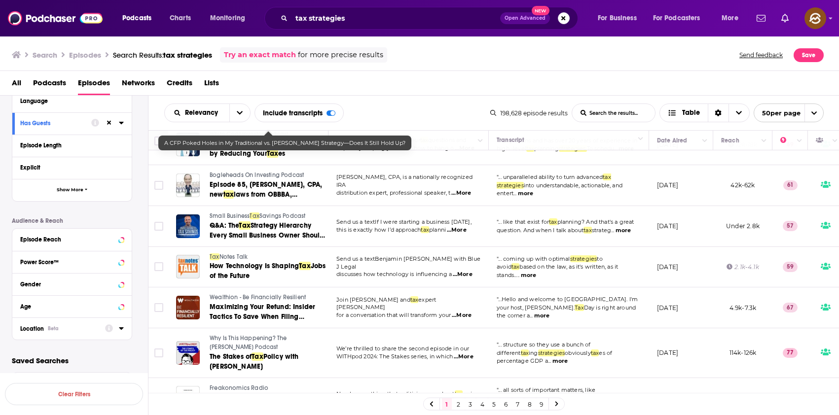
click at [57, 326] on div "Beta" at bounding box center [53, 329] width 11 height 6
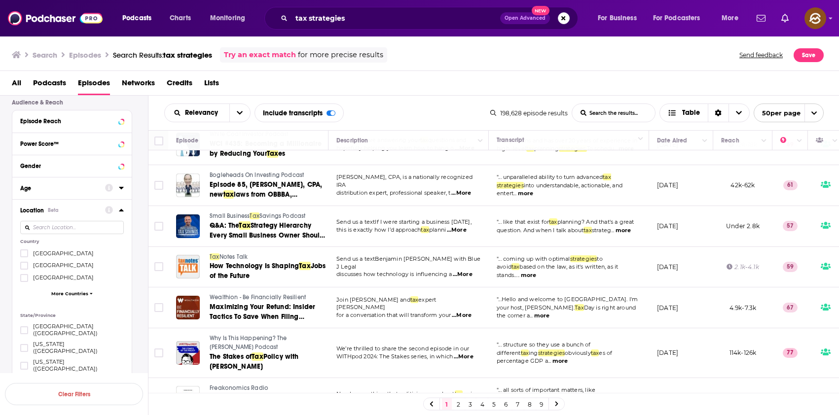
scroll to position [260, 0]
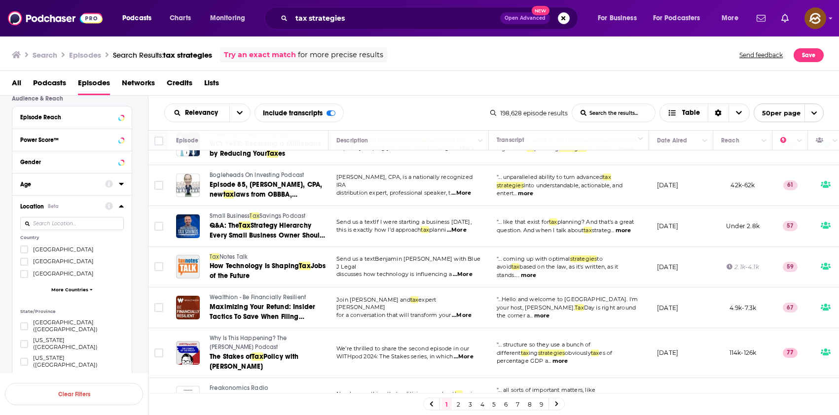
click at [55, 246] on span "[GEOGRAPHIC_DATA]" at bounding box center [63, 249] width 61 height 7
click at [24, 253] on input "multiSelectOption-unitedstates-0" at bounding box center [24, 253] width 0 height 0
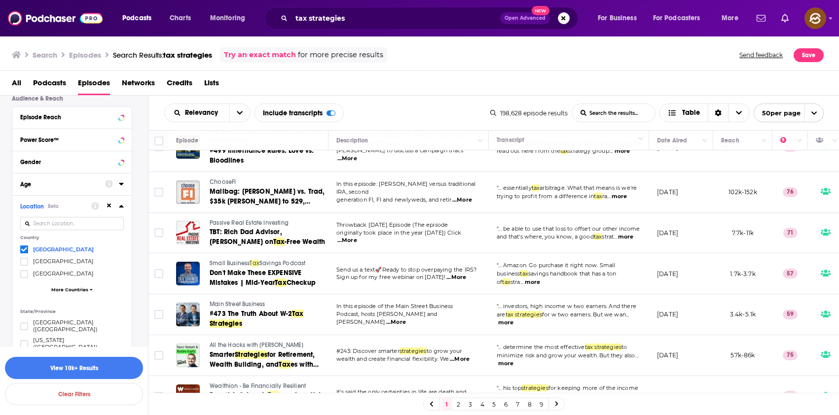
scroll to position [1691, 0]
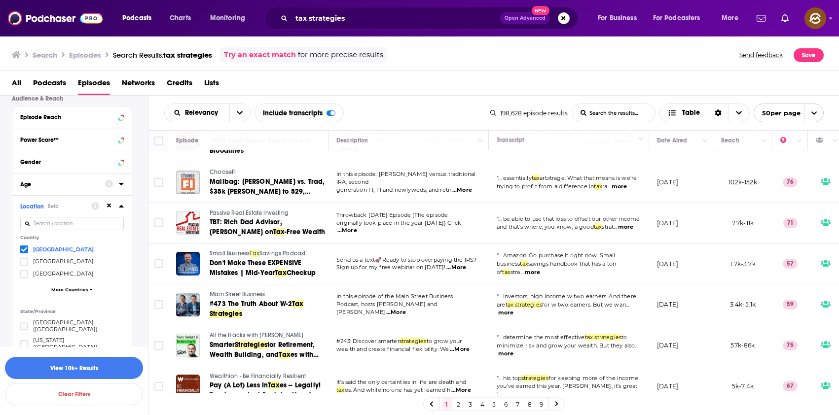
click at [455, 404] on link "2" at bounding box center [459, 405] width 10 height 12
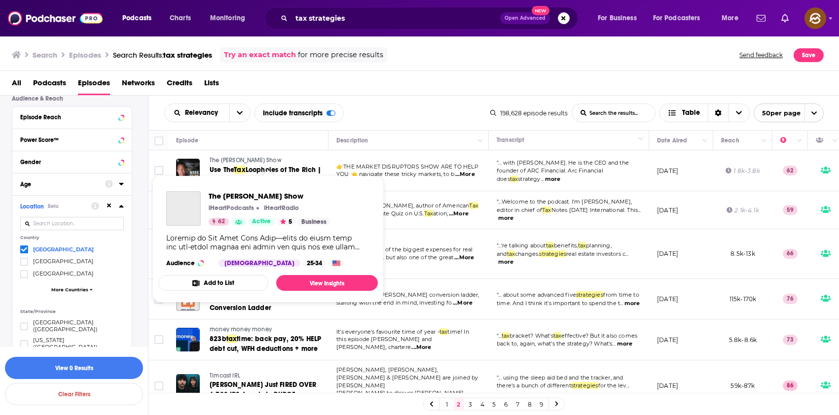
click at [233, 160] on span "The Mark Moss Show" at bounding box center [246, 160] width 72 height 7
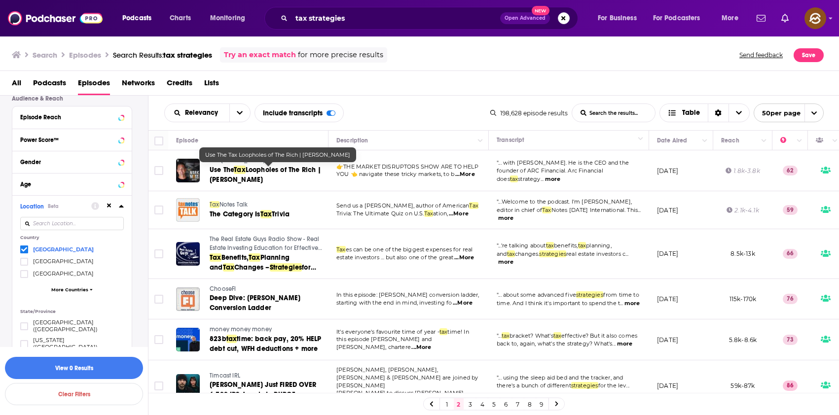
click at [233, 182] on span "Loopholes of The Rich | Jeff Socha" at bounding box center [266, 175] width 112 height 18
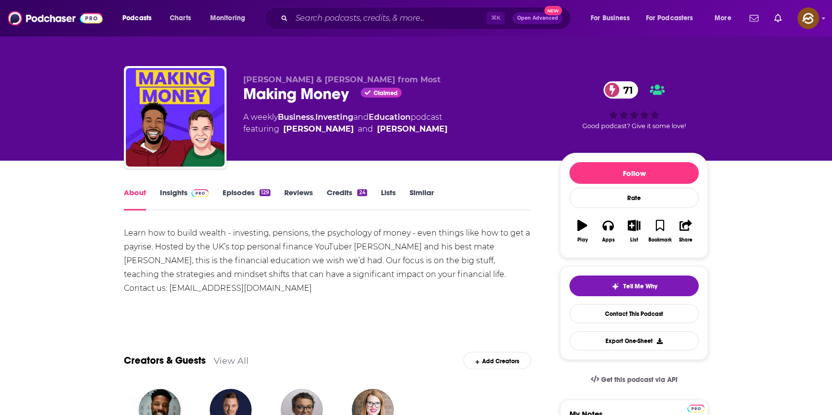
click at [284, 88] on div "Making Money Claimed 71" at bounding box center [393, 93] width 301 height 19
drag, startPoint x: 284, startPoint y: 88, endPoint x: 329, endPoint y: 94, distance: 45.2
copy h1 "Making Money"
click at [329, 94] on div "Making Money Claimed 71" at bounding box center [393, 93] width 301 height 19
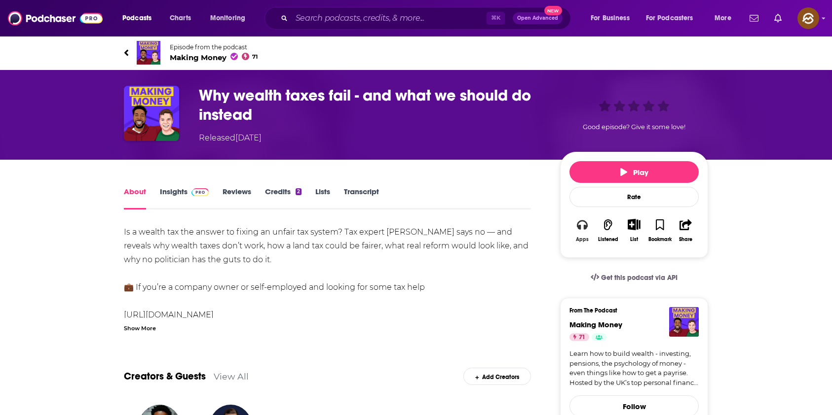
click at [583, 230] on icon "button" at bounding box center [582, 225] width 11 height 11
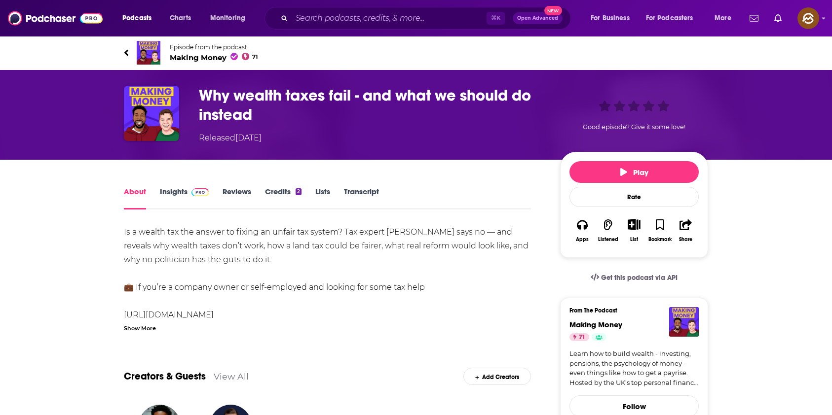
click at [214, 60] on span "Making Money 71" at bounding box center [214, 57] width 88 height 9
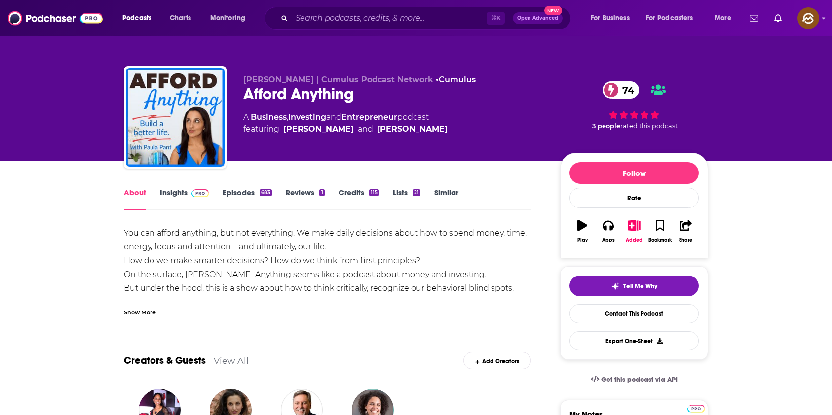
click at [270, 92] on div "Afford Anything 74" at bounding box center [393, 93] width 301 height 19
drag, startPoint x: 270, startPoint y: 92, endPoint x: 331, endPoint y: 96, distance: 60.8
copy h1 "Afford Anything"
click at [331, 96] on div "Afford Anything 74" at bounding box center [393, 93] width 301 height 19
click at [611, 225] on icon "button" at bounding box center [607, 225] width 11 height 11
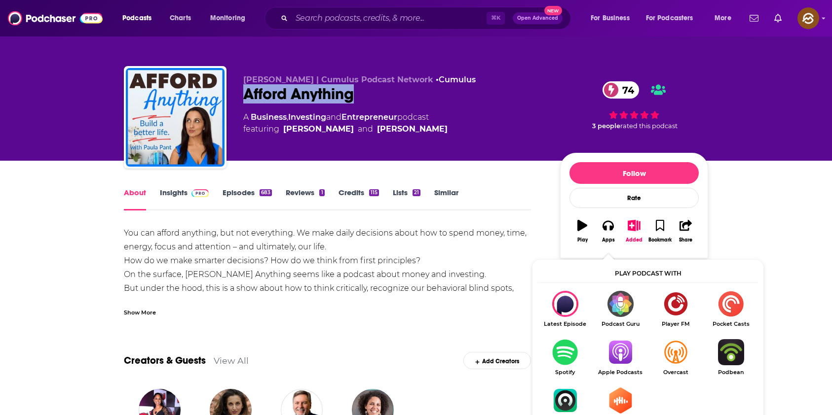
click at [627, 354] on img "Show Listen On dropdown" at bounding box center [620, 352] width 55 height 26
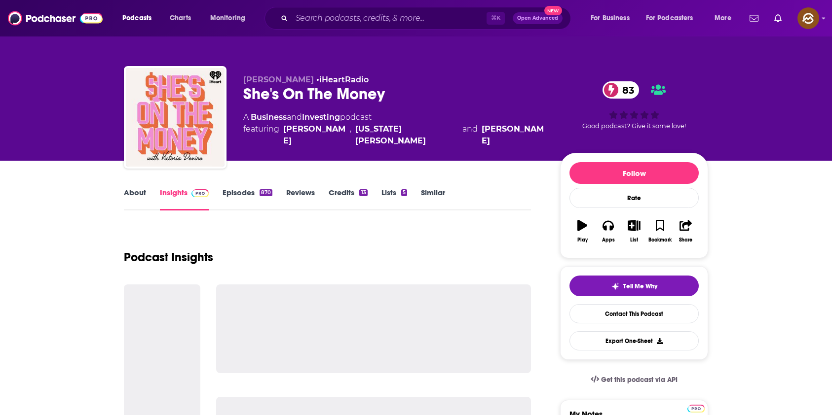
click at [372, 99] on div "She's On The Money 83" at bounding box center [393, 93] width 301 height 19
drag, startPoint x: 372, startPoint y: 99, endPoint x: 244, endPoint y: 93, distance: 127.9
copy h2 "She's On The Money"
click at [244, 93] on div "She's On The Money 83" at bounding box center [393, 93] width 301 height 19
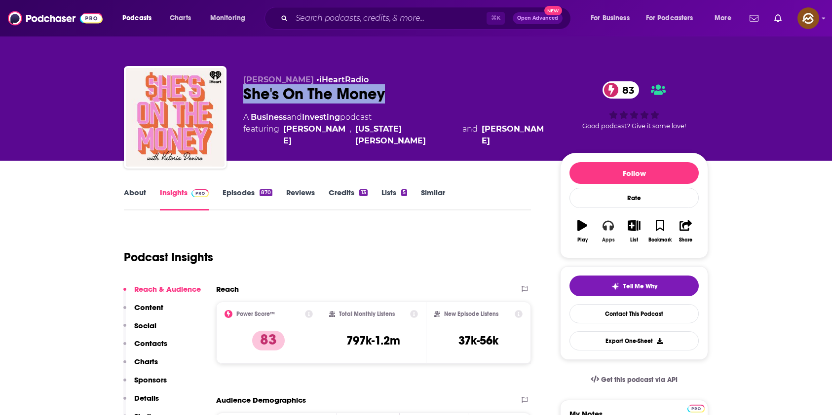
click at [605, 225] on icon "button" at bounding box center [607, 225] width 11 height 11
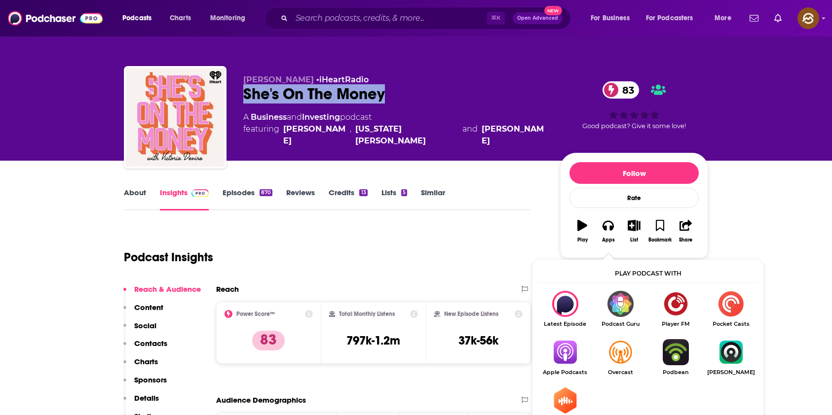
click at [562, 344] on img "Show Listen On dropdown" at bounding box center [564, 352] width 55 height 26
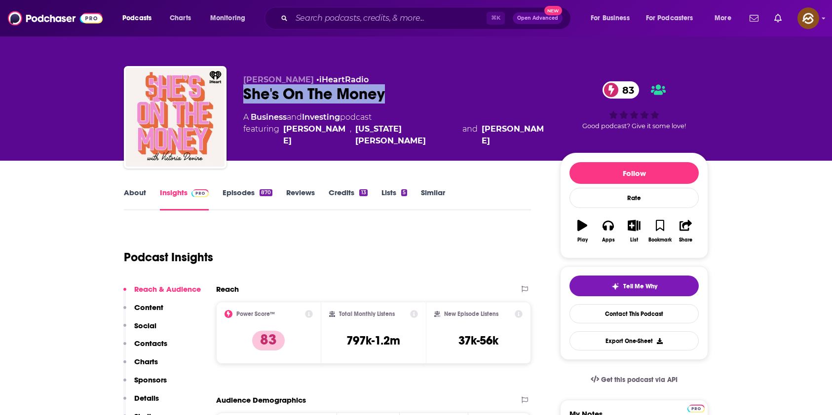
scroll to position [209, 0]
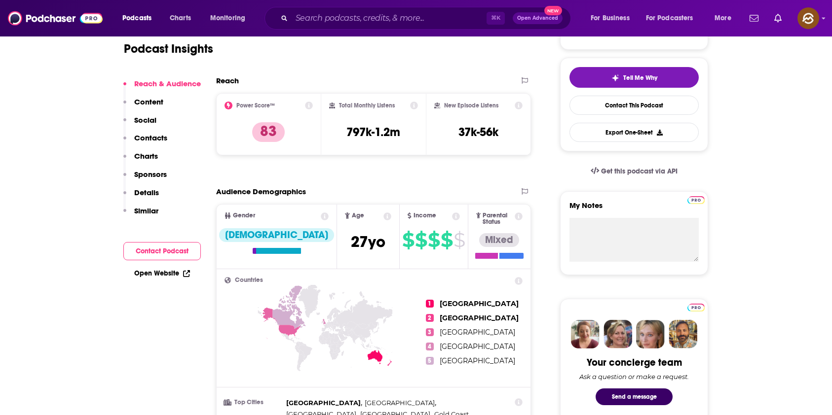
click at [621, 337] on img at bounding box center [617, 334] width 29 height 29
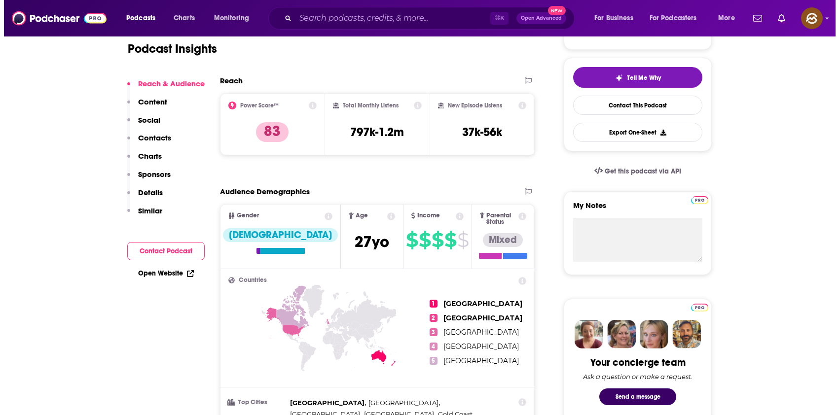
scroll to position [0, 0]
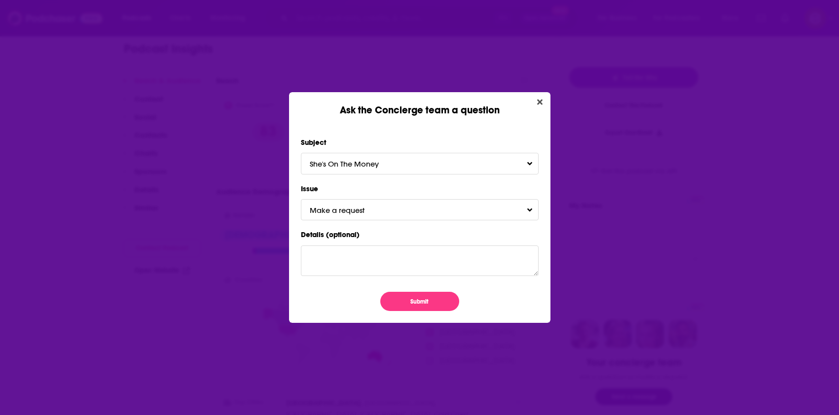
click at [531, 102] on div "Ask the Concierge team a question" at bounding box center [420, 104] width 262 height 24
click at [543, 102] on button "Close" at bounding box center [539, 102] width 13 height 12
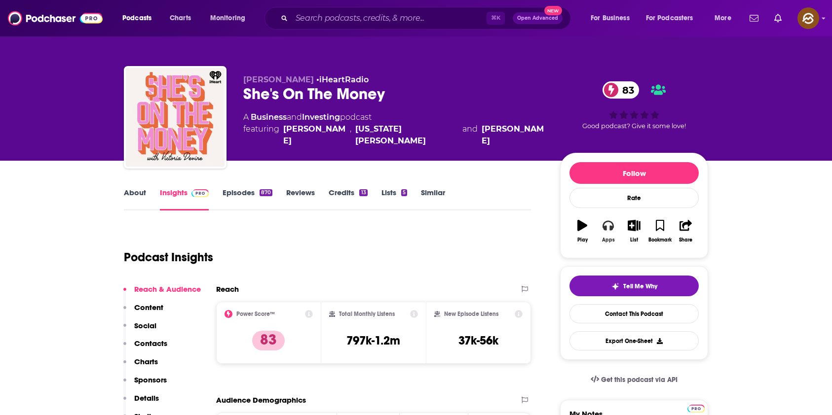
click at [609, 226] on icon "button" at bounding box center [607, 226] width 11 height 10
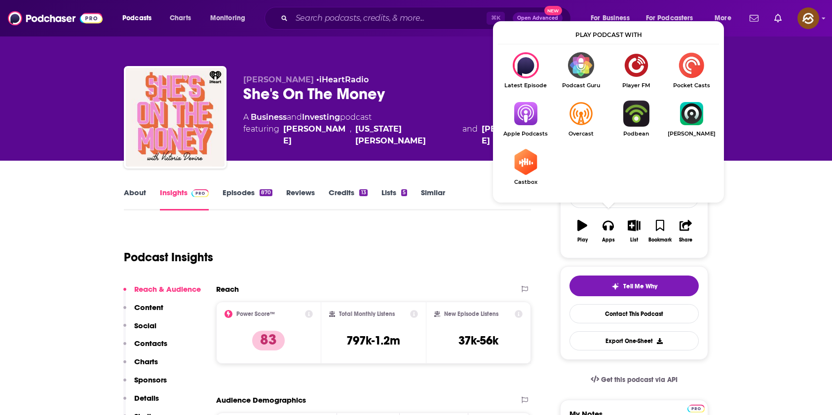
click at [514, 111] on img "Show Listen On dropdown" at bounding box center [525, 114] width 55 height 26
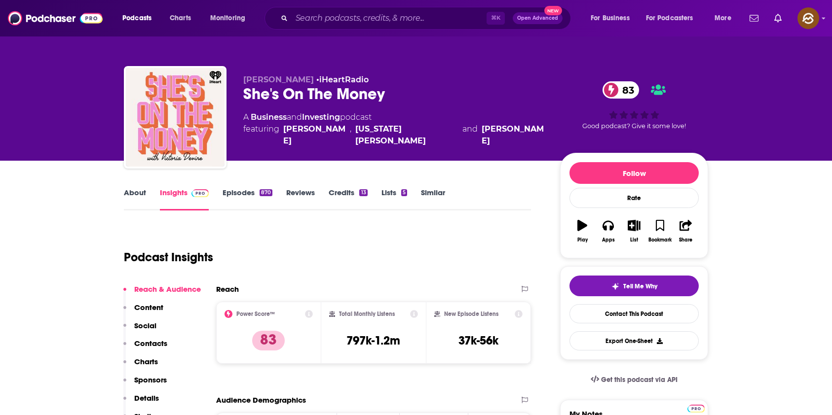
click at [368, 95] on div "She's On The Money 83" at bounding box center [393, 93] width 301 height 19
drag, startPoint x: 368, startPoint y: 95, endPoint x: 249, endPoint y: 95, distance: 118.4
copy h2 "She's On The Money"
click at [249, 95] on div "She's On The Money 83" at bounding box center [393, 93] width 301 height 19
click at [611, 220] on icon "button" at bounding box center [607, 225] width 11 height 11
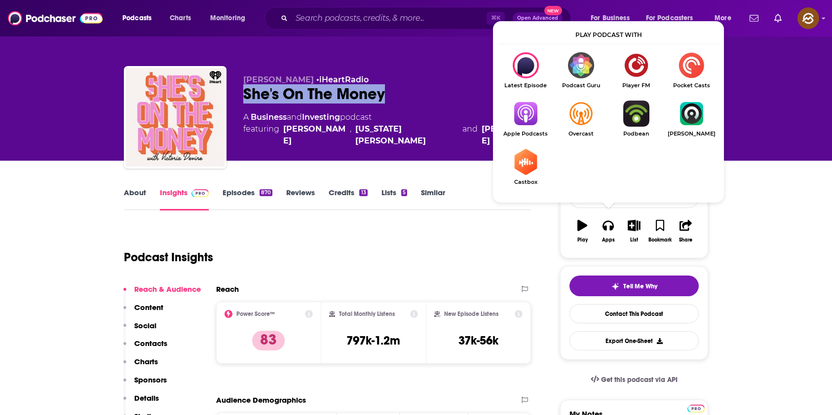
click at [531, 109] on img "Show Listen On dropdown" at bounding box center [525, 114] width 55 height 26
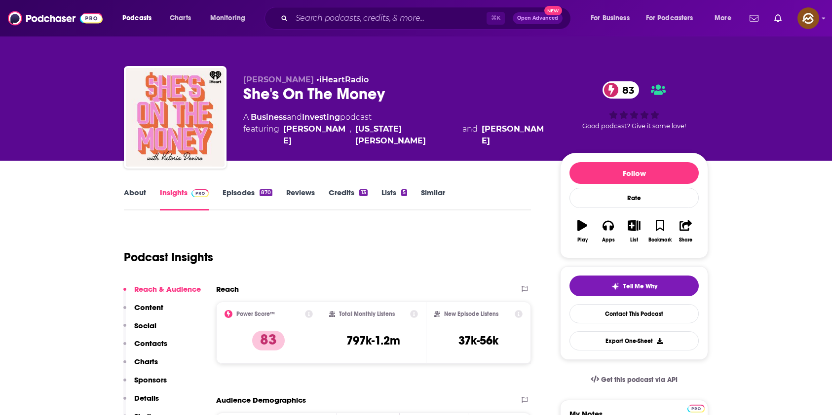
click at [266, 79] on span "Victoria Devine" at bounding box center [278, 79] width 71 height 9
drag, startPoint x: 266, startPoint y: 79, endPoint x: 292, endPoint y: 79, distance: 25.7
copy span "Victoria Devine"
click at [292, 79] on span "Victoria Devine" at bounding box center [278, 79] width 71 height 9
click at [150, 339] on p "Contacts" at bounding box center [150, 343] width 33 height 9
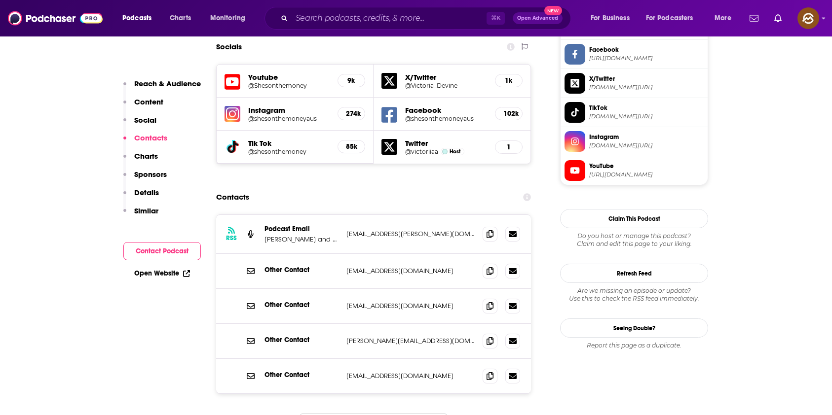
scroll to position [868, 0]
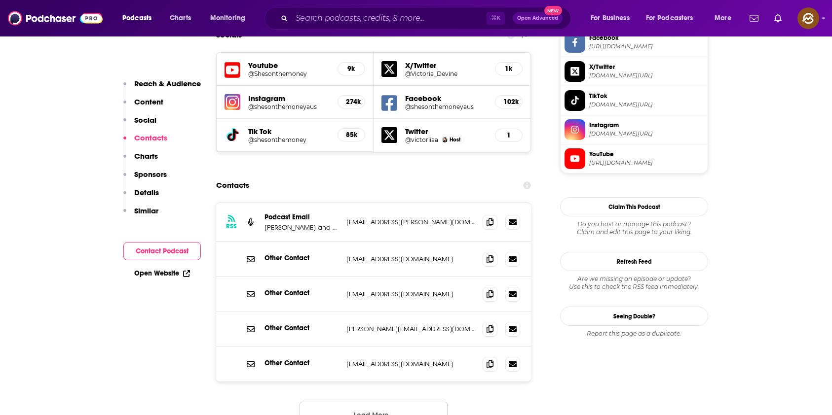
click at [444, 402] on button "Load More..." at bounding box center [373, 415] width 148 height 27
click at [484, 215] on span at bounding box center [490, 222] width 15 height 15
click at [489, 255] on icon at bounding box center [489, 259] width 7 height 8
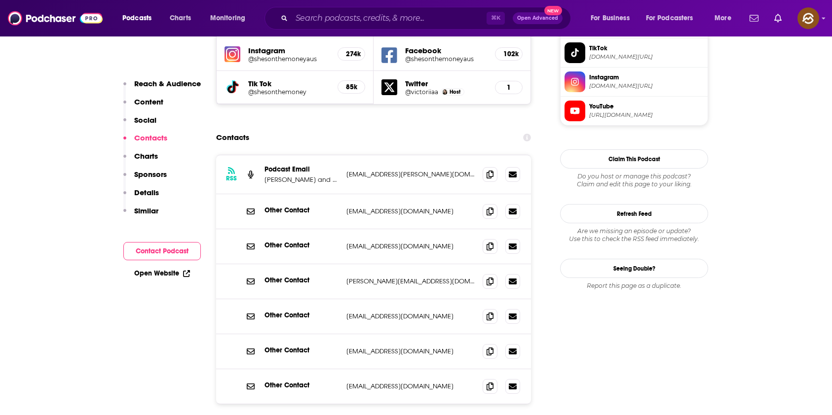
scroll to position [920, 0]
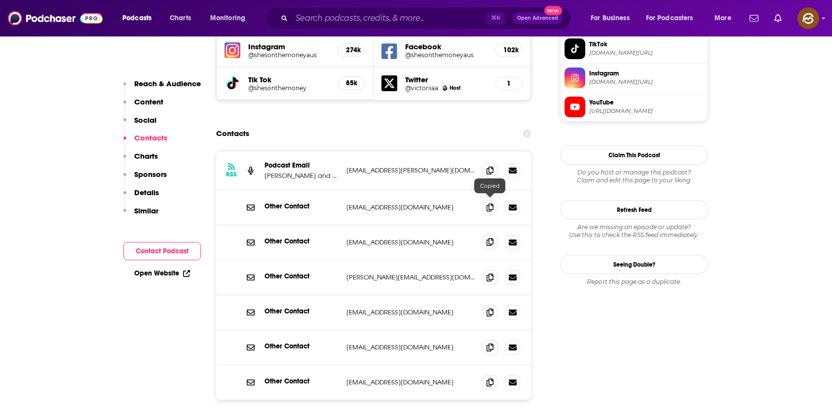
click at [488, 238] on icon at bounding box center [489, 242] width 7 height 8
click at [485, 340] on span at bounding box center [490, 347] width 15 height 15
click at [494, 375] on span at bounding box center [490, 382] width 15 height 15
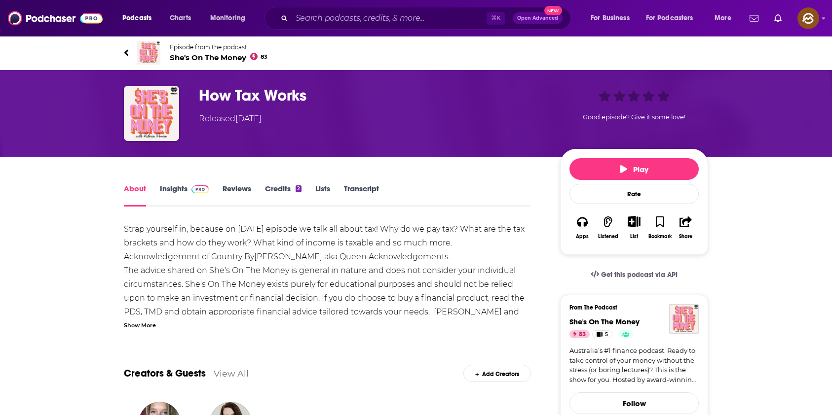
click at [141, 321] on div "Show More" at bounding box center [140, 324] width 32 height 9
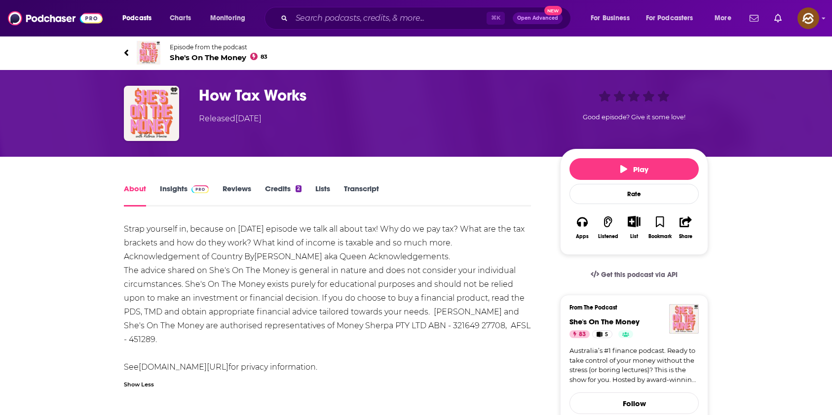
click at [298, 85] on div "How Tax Works Released [DATE] Good episode? Give it some love!" at bounding box center [416, 113] width 632 height 87
drag, startPoint x: 298, startPoint y: 85, endPoint x: 284, endPoint y: 91, distance: 15.0
copy h1 "How Tax Works"
click at [284, 91] on div "How Tax Works Released [DATE] Good episode? Give it some love!" at bounding box center [416, 113] width 632 height 87
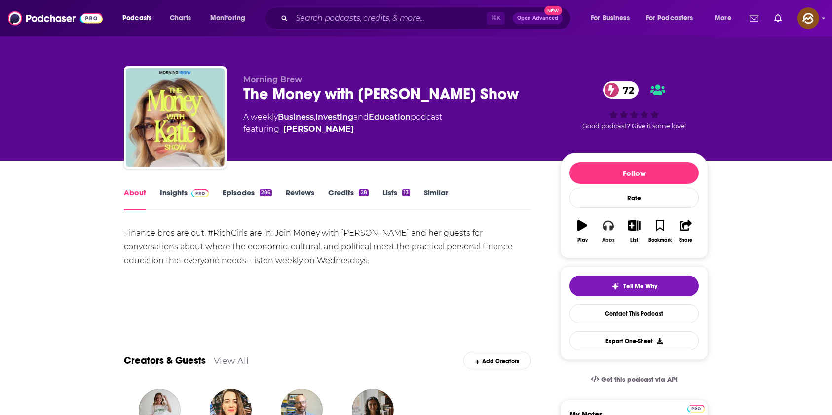
click at [599, 231] on button "Apps" at bounding box center [608, 232] width 26 height 36
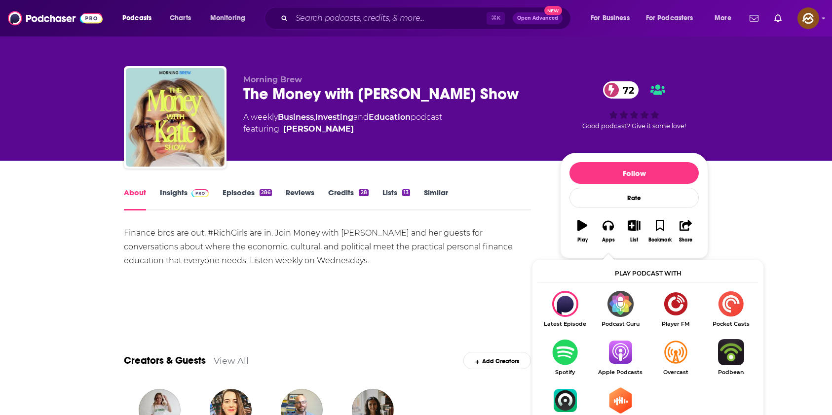
click at [614, 347] on img "Show Listen On dropdown" at bounding box center [620, 352] width 55 height 26
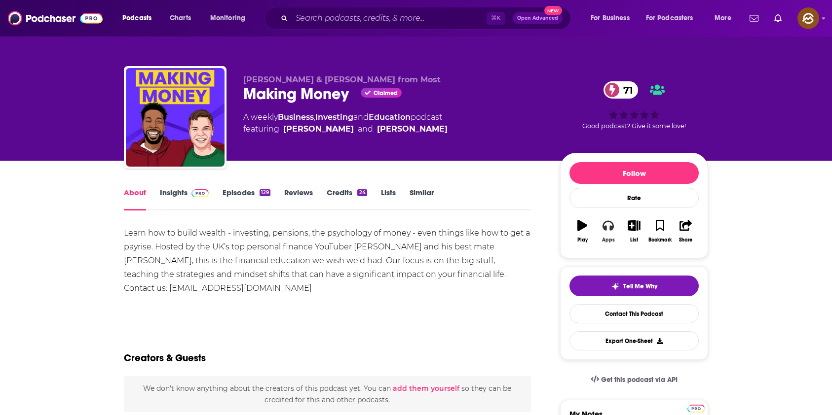
click at [607, 228] on icon "button" at bounding box center [607, 225] width 11 height 11
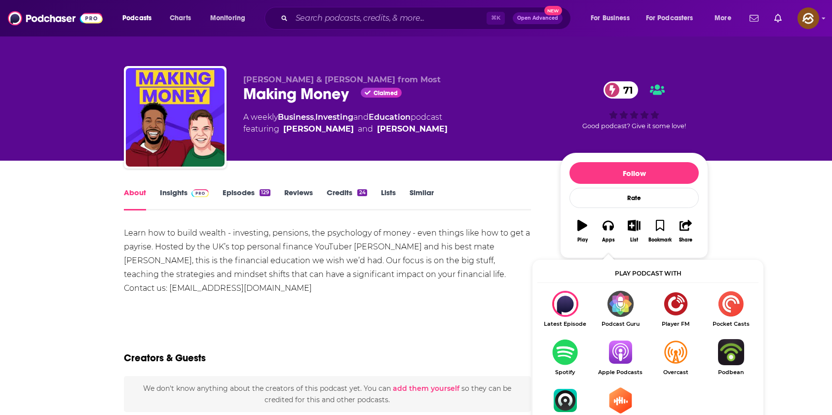
click at [614, 347] on img "Show Listen On dropdown" at bounding box center [620, 352] width 55 height 26
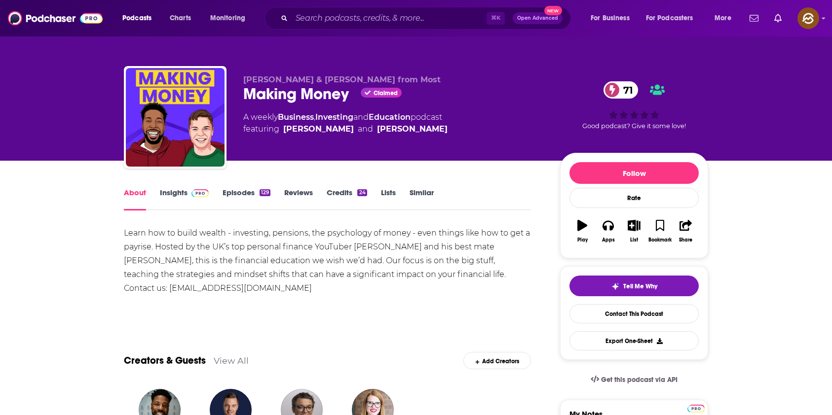
click at [258, 75] on span "Damien Jordan & Timeyin Akerele from Most" at bounding box center [341, 79] width 197 height 9
drag, startPoint x: 258, startPoint y: 75, endPoint x: 366, endPoint y: 76, distance: 108.6
copy span "Damien Jordan & Timeyin Akerele"
click at [366, 76] on span "Damien Jordan & Timeyin Akerele from Most" at bounding box center [341, 79] width 197 height 9
click at [172, 189] on link "Insights" at bounding box center [184, 199] width 49 height 23
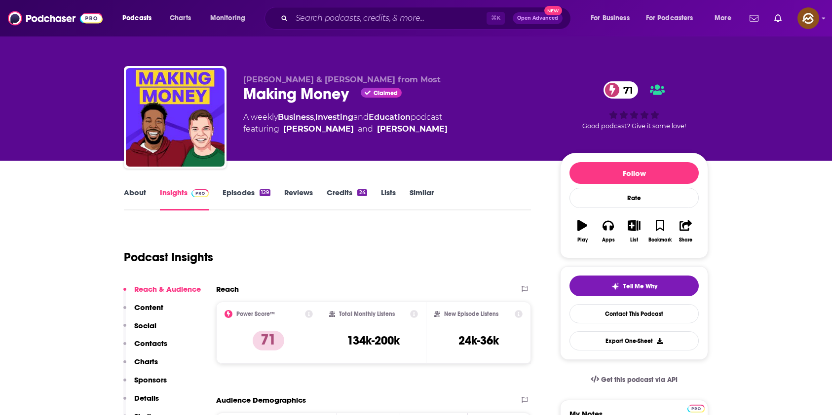
click at [162, 347] on p "Contacts" at bounding box center [150, 343] width 33 height 9
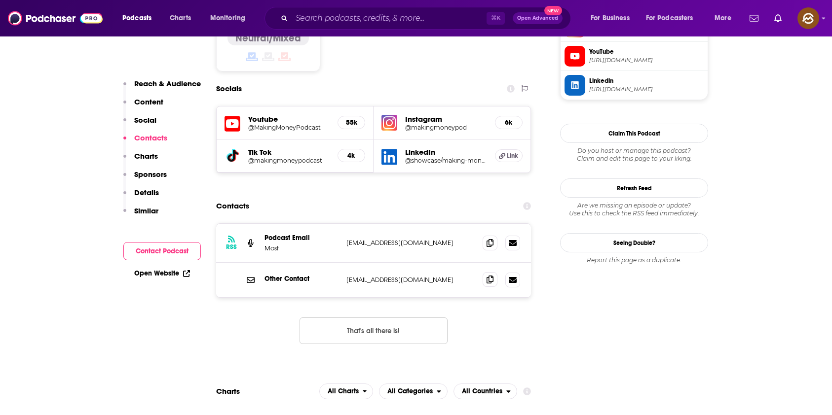
scroll to position [833, 0]
click at [488, 239] on icon at bounding box center [489, 243] width 7 height 8
click at [490, 273] on span at bounding box center [490, 280] width 15 height 15
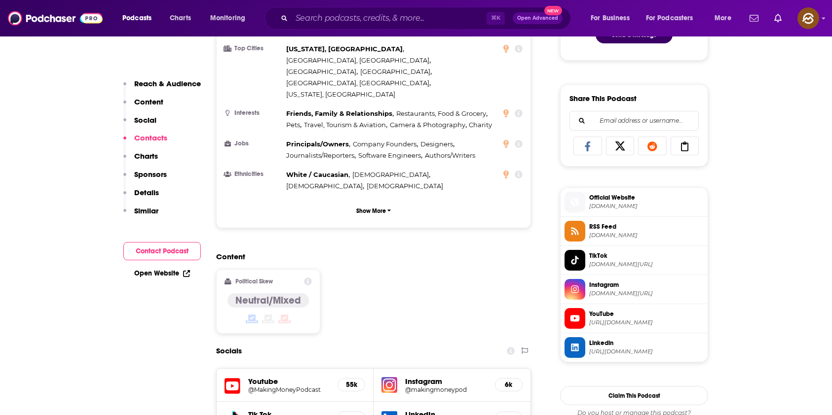
scroll to position [436, 0]
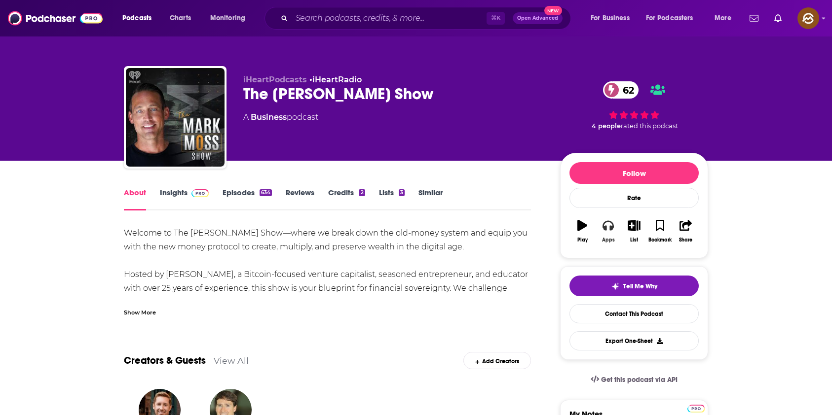
click at [616, 225] on button "Apps" at bounding box center [608, 232] width 26 height 36
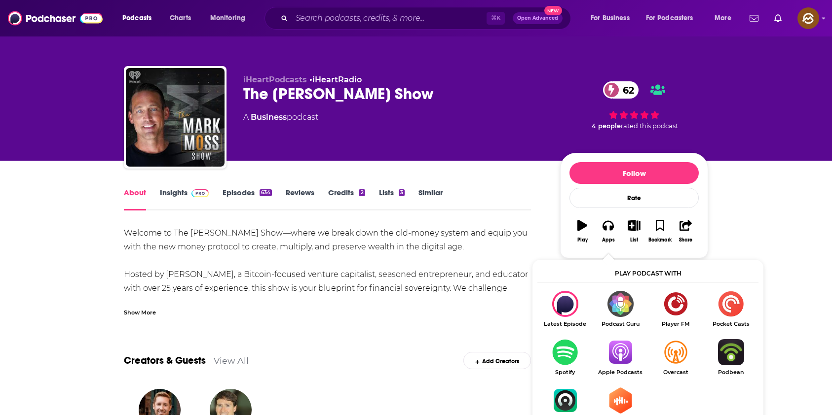
click at [618, 352] on img "Show Listen On dropdown" at bounding box center [620, 352] width 55 height 26
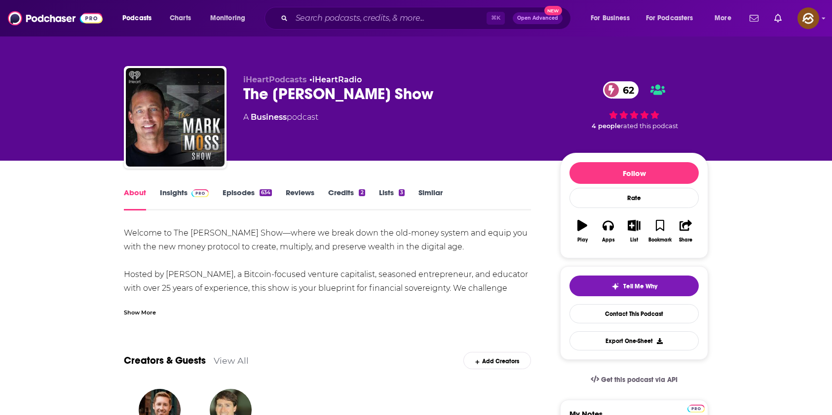
click at [374, 92] on div "The [PERSON_NAME] Show 62" at bounding box center [393, 93] width 301 height 19
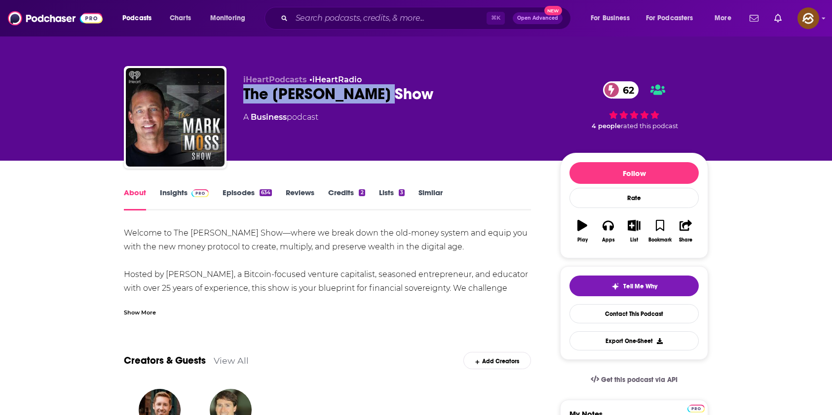
drag, startPoint x: 374, startPoint y: 92, endPoint x: 251, endPoint y: 97, distance: 123.0
copy h1 "The [PERSON_NAME] Show"
click at [251, 97] on div "The [PERSON_NAME] Show 62" at bounding box center [393, 93] width 301 height 19
click at [347, 90] on div "The [PERSON_NAME] Show 62" at bounding box center [393, 93] width 301 height 19
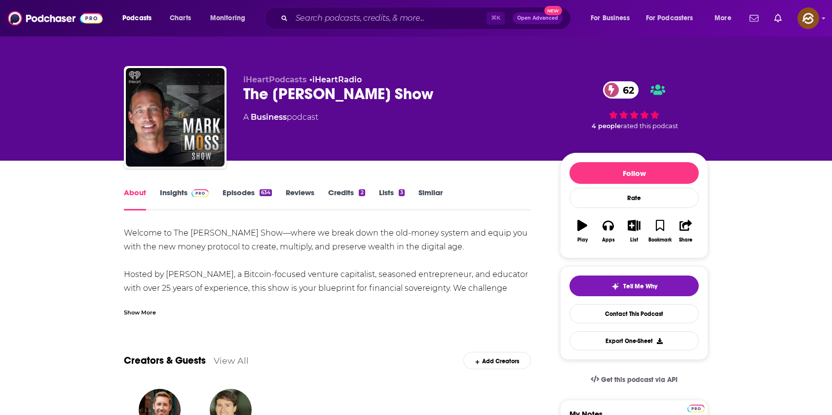
click at [299, 93] on div "The [PERSON_NAME] Show 62" at bounding box center [393, 93] width 301 height 19
drag, startPoint x: 299, startPoint y: 93, endPoint x: 328, endPoint y: 93, distance: 28.1
copy h1 "[PERSON_NAME]"
click at [328, 93] on div "The [PERSON_NAME] Show 62" at bounding box center [393, 93] width 301 height 19
click at [189, 196] on span at bounding box center [197, 192] width 21 height 9
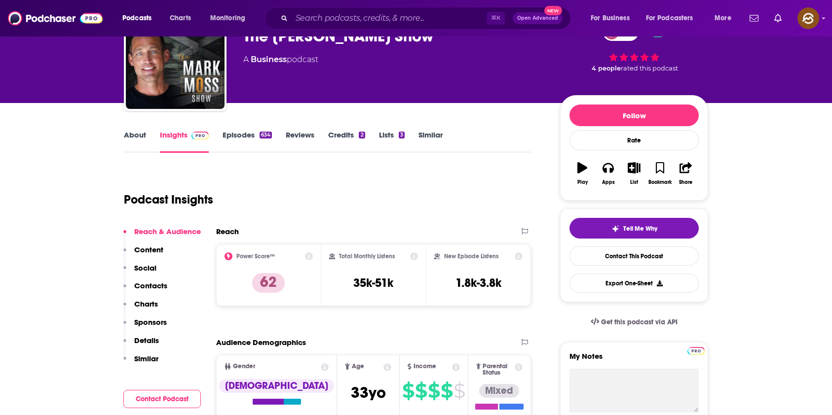
click at [147, 292] on button "Contacts" at bounding box center [145, 290] width 44 height 18
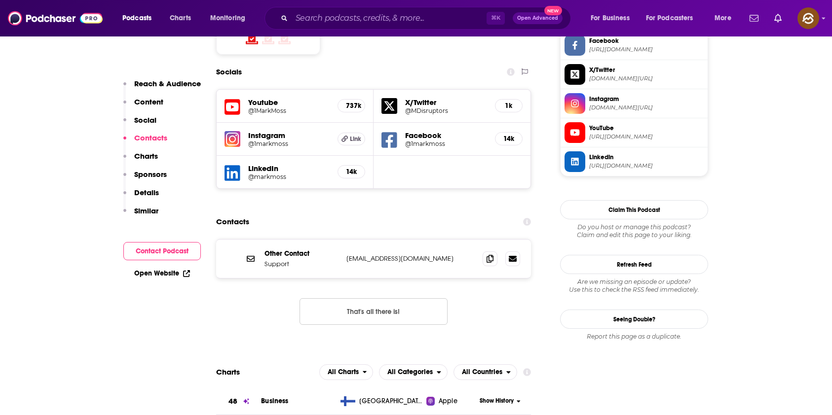
scroll to position [890, 0]
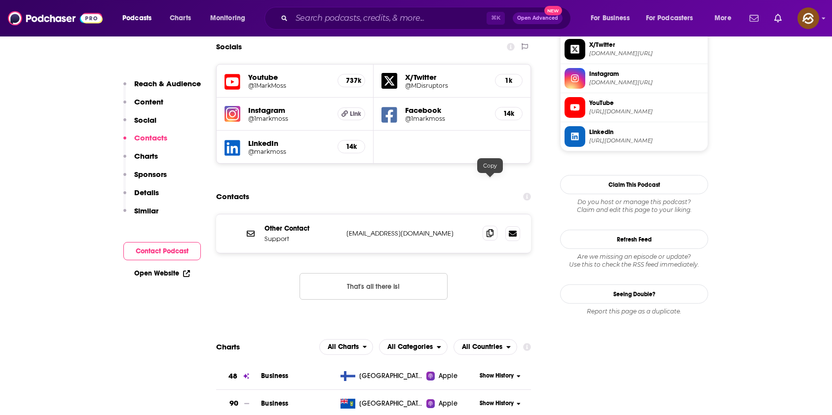
click at [489, 229] on icon at bounding box center [489, 233] width 7 height 8
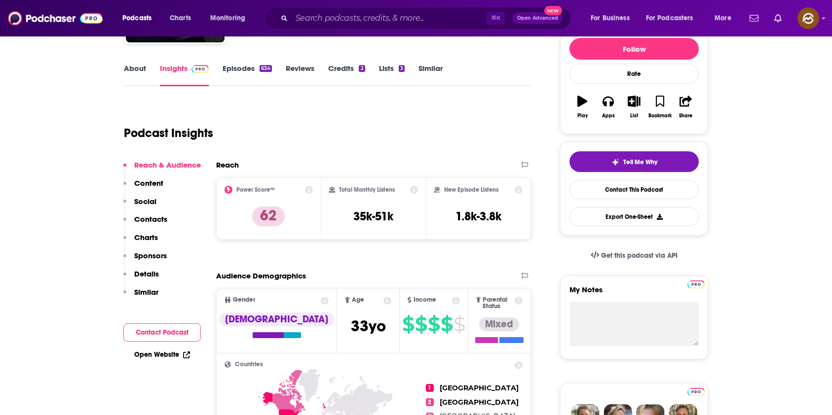
scroll to position [0, 0]
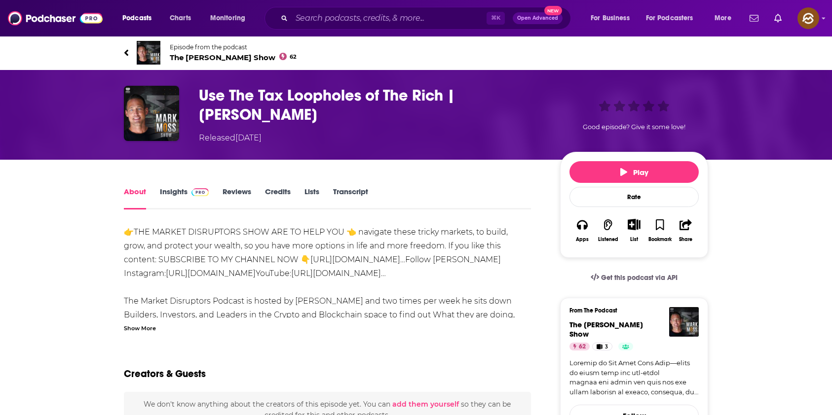
click at [474, 95] on h1 "Use The Tax Loopholes of The Rich | [PERSON_NAME]" at bounding box center [371, 105] width 345 height 38
drag, startPoint x: 474, startPoint y: 95, endPoint x: 523, endPoint y: 95, distance: 48.8
copy h1 "[PERSON_NAME]"
click at [523, 95] on h1 "Use The Tax Loopholes of The Rich | [PERSON_NAME]" at bounding box center [371, 105] width 345 height 38
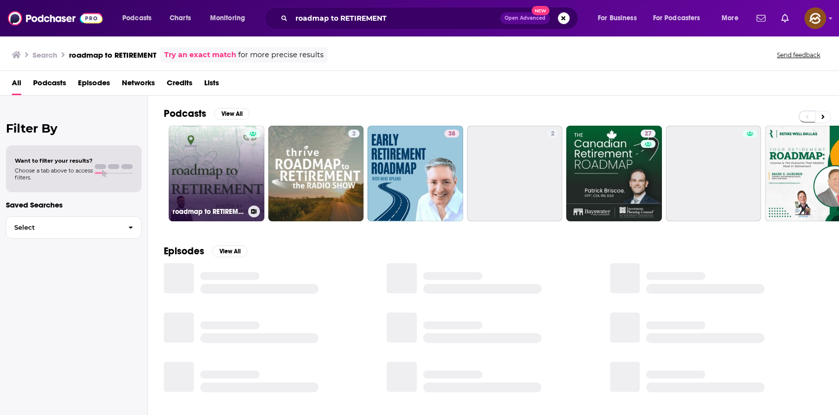
click at [220, 150] on link "roadmap to RETIREMENT" at bounding box center [217, 174] width 96 height 96
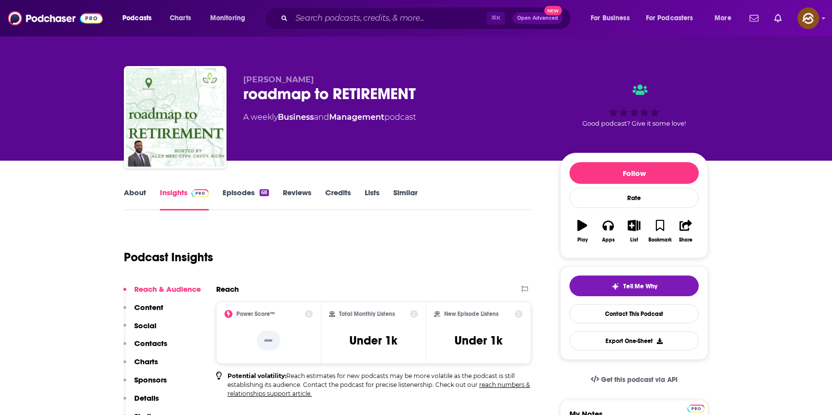
click at [282, 82] on p "[PERSON_NAME]" at bounding box center [393, 79] width 301 height 9
click at [271, 81] on span "[PERSON_NAME]" at bounding box center [278, 79] width 71 height 9
drag, startPoint x: 271, startPoint y: 81, endPoint x: 247, endPoint y: 81, distance: 24.2
copy span "[PERSON_NAME]"
click at [247, 81] on span "[PERSON_NAME]" at bounding box center [278, 79] width 71 height 9
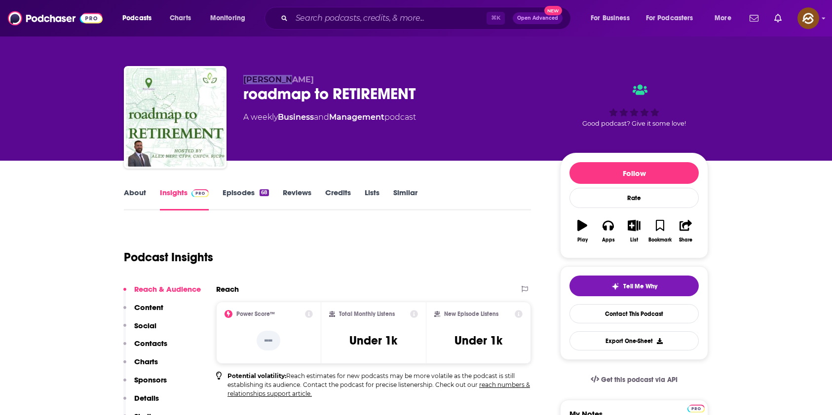
click at [155, 345] on p "Contacts" at bounding box center [150, 343] width 33 height 9
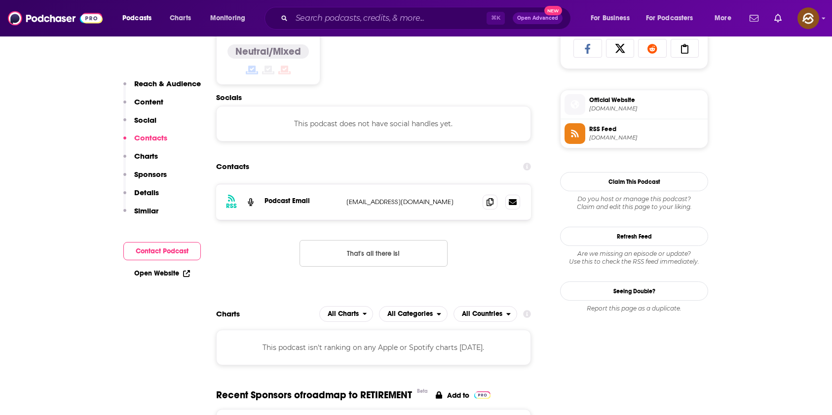
scroll to position [689, 0]
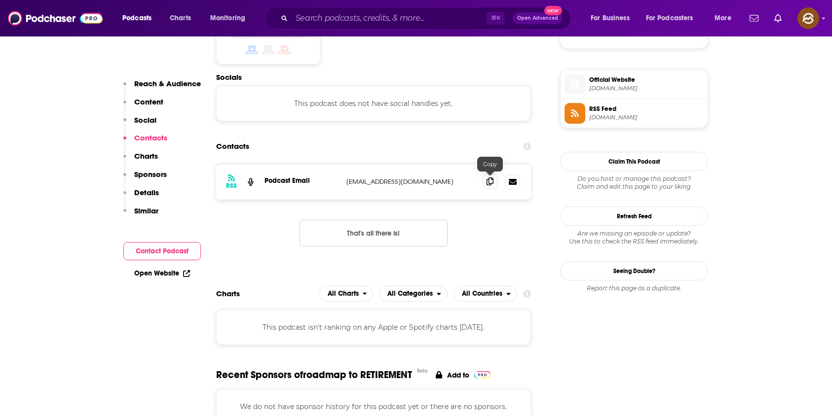
click at [493, 181] on span at bounding box center [490, 181] width 15 height 15
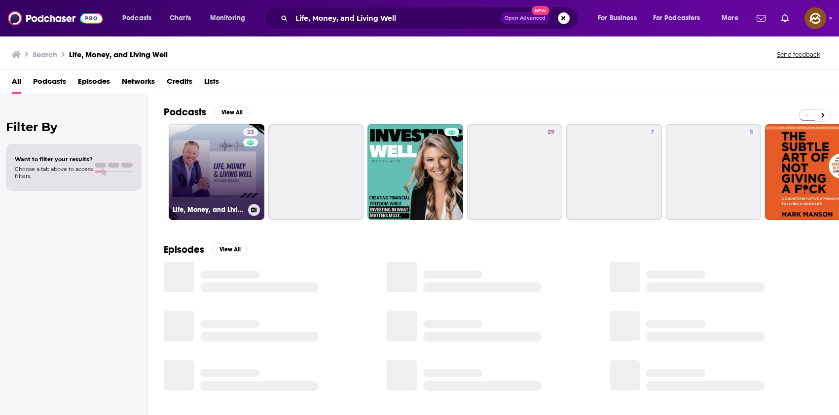
click at [201, 153] on link "23 Life, Money, and Living Well" at bounding box center [217, 172] width 96 height 96
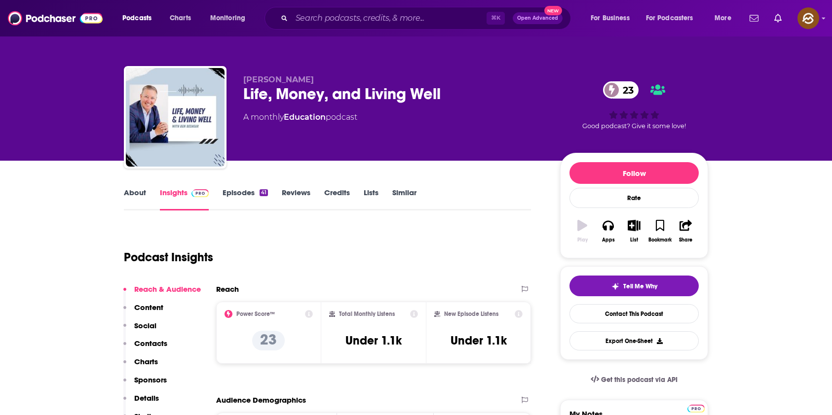
click at [274, 79] on span "[PERSON_NAME]" at bounding box center [278, 79] width 71 height 9
drag, startPoint x: 274, startPoint y: 79, endPoint x: 247, endPoint y: 78, distance: 27.1
copy span "[PERSON_NAME]"
click at [247, 78] on span "[PERSON_NAME]" at bounding box center [278, 79] width 71 height 9
click at [163, 341] on p "Contacts" at bounding box center [150, 343] width 33 height 9
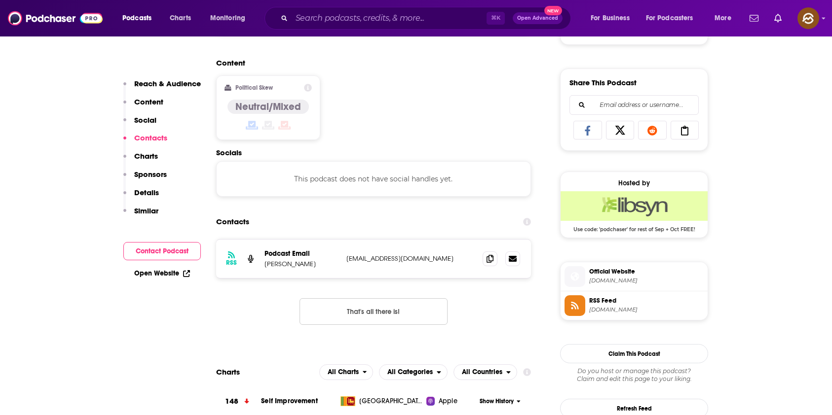
scroll to position [662, 0]
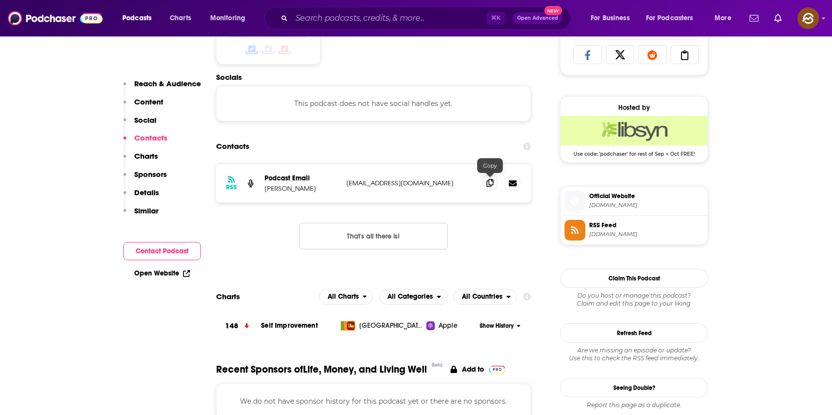
click at [486, 181] on span at bounding box center [490, 183] width 15 height 15
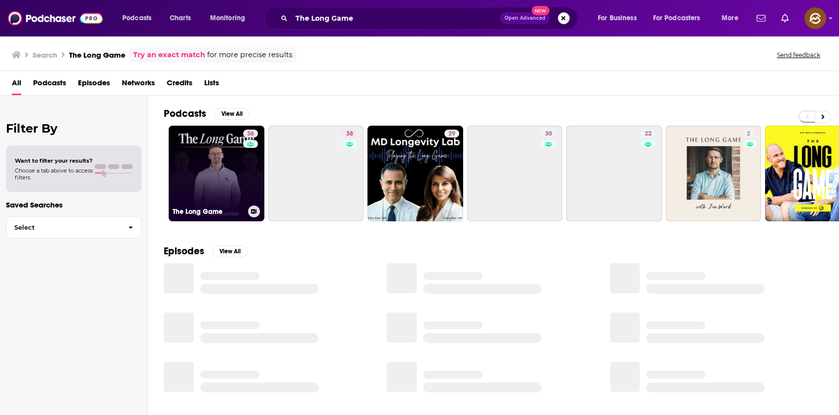
click at [209, 168] on link "36 The Long Game" at bounding box center [217, 174] width 96 height 96
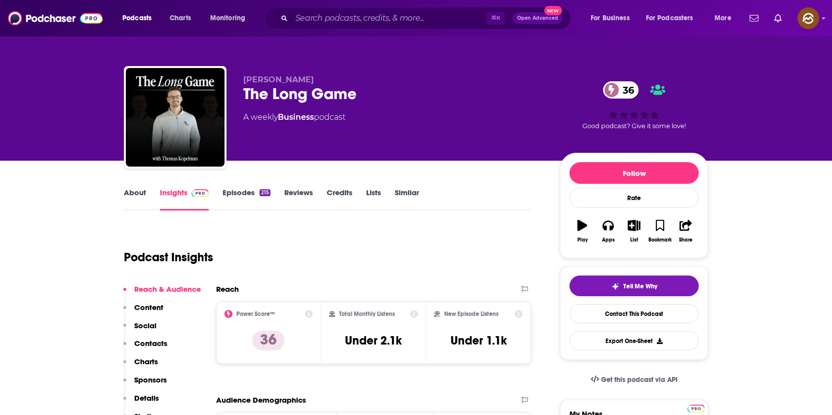
click at [303, 81] on span "[PERSON_NAME]" at bounding box center [278, 79] width 71 height 9
drag, startPoint x: 303, startPoint y: 81, endPoint x: 262, endPoint y: 81, distance: 40.5
copy span "[PERSON_NAME]"
click at [262, 81] on span "[PERSON_NAME]" at bounding box center [278, 79] width 71 height 9
click at [157, 341] on p "Contacts" at bounding box center [150, 343] width 33 height 9
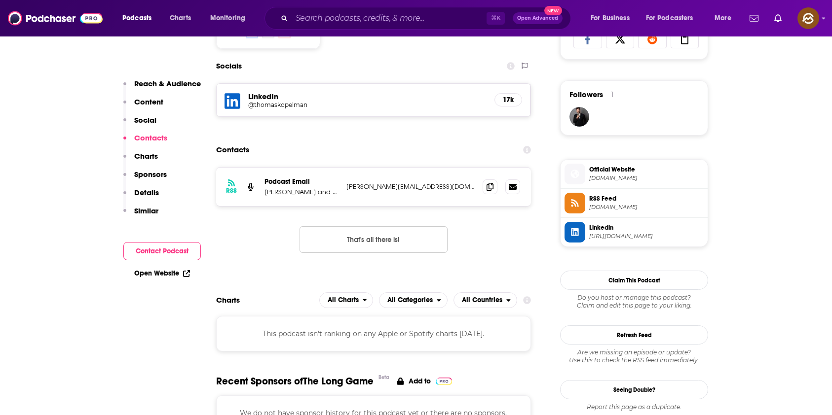
scroll to position [681, 0]
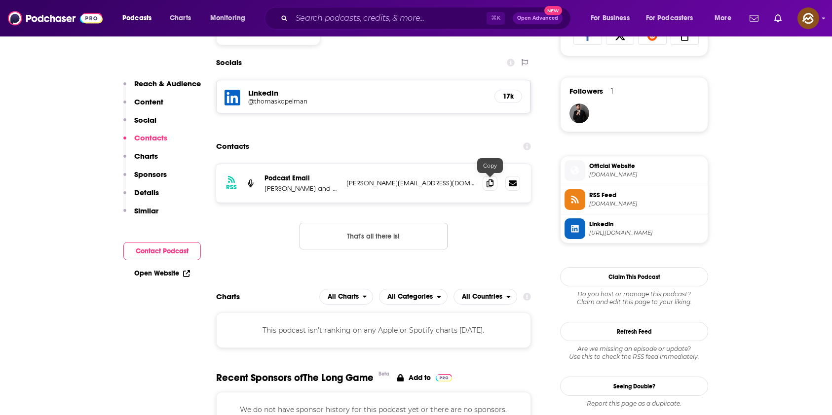
drag, startPoint x: 484, startPoint y: 182, endPoint x: 480, endPoint y: 174, distance: 9.1
click at [484, 181] on span at bounding box center [490, 183] width 15 height 15
